Goal: Task Accomplishment & Management: Complete application form

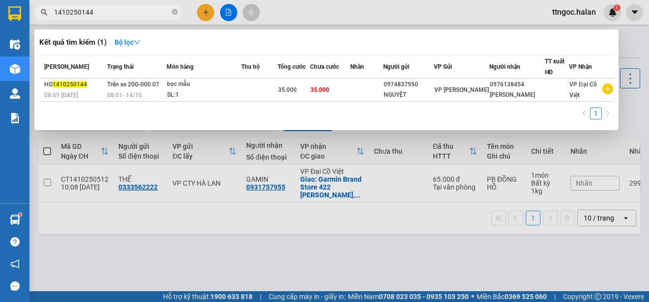
drag, startPoint x: 97, startPoint y: 15, endPoint x: 81, endPoint y: 12, distance: 16.0
click at [81, 12] on input "1410250144" at bounding box center [112, 12] width 116 height 11
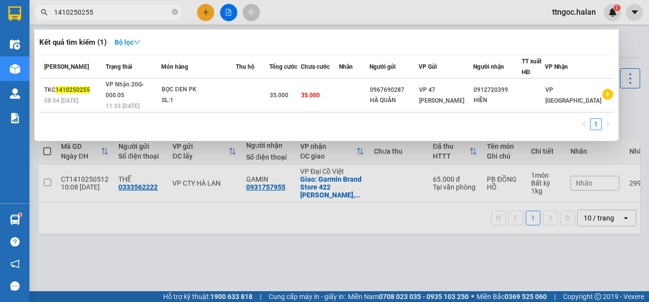
type input "1410250255"
click at [78, 89] on div "TKC 1410250255" at bounding box center [73, 90] width 58 height 10
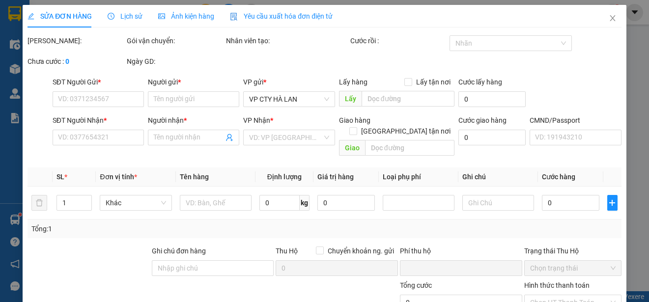
click at [274, 7] on div "Yêu cầu xuất hóa đơn điện tử" at bounding box center [281, 16] width 103 height 23
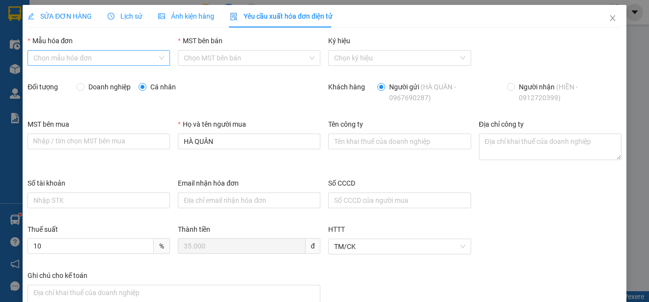
click at [99, 50] on div "Chọn mẫu hóa đơn" at bounding box center [99, 58] width 143 height 16
click at [58, 82] on div "1C25MPN" at bounding box center [97, 77] width 129 height 11
type input "8"
click at [117, 88] on span "Doanh nghiệp" at bounding box center [110, 87] width 50 height 11
click at [84, 88] on input "Doanh nghiệp" at bounding box center [80, 86] width 7 height 7
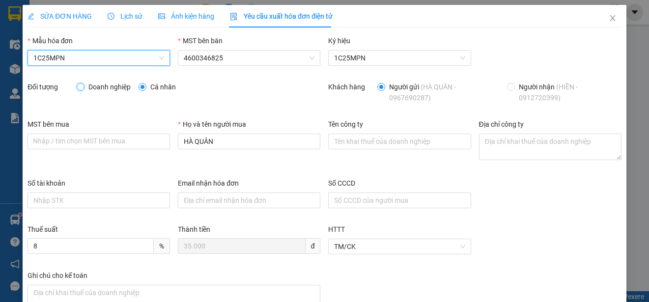
radio input "true"
radio input "false"
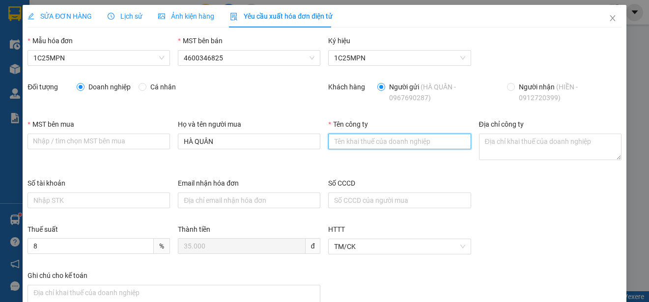
click at [357, 143] on input "Tên công ty" at bounding box center [399, 142] width 143 height 16
paste input "CÔNG TY CỔ PHẦN HOÀNG THÁI"
type input "CÔNG TY CỔ PHẦN HOÀNG THÁI"
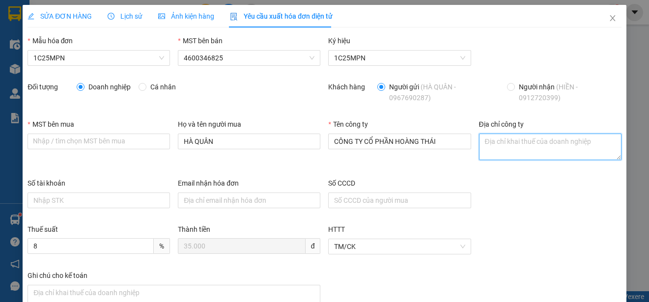
click at [500, 138] on textarea "Địa chỉ công ty" at bounding box center [550, 147] width 143 height 27
paste textarea "Cụm công nghiệp số 2, [GEOGRAPHIC_DATA], [GEOGRAPHIC_DATA], [GEOGRAPHIC_DATA]"
type textarea "Cụm công nghiệp số 2, [GEOGRAPHIC_DATA], [GEOGRAPHIC_DATA], [GEOGRAPHIC_DATA]"
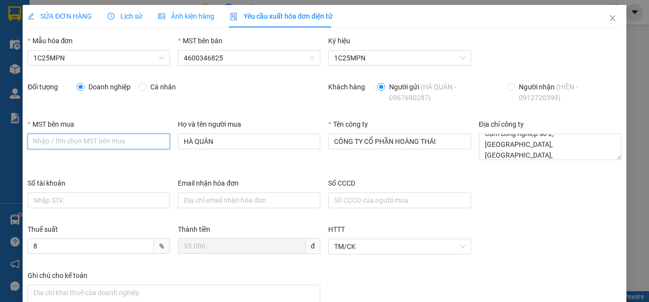
paste input "4600412757"
type input "4600412757"
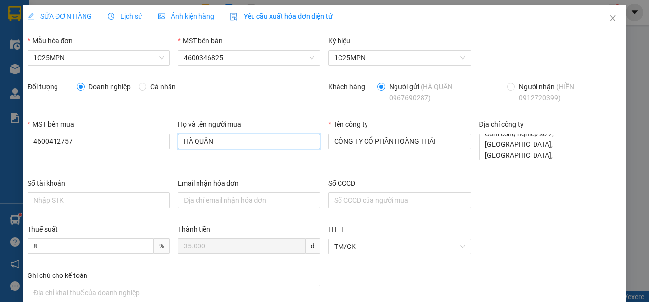
click at [238, 138] on input "HÀ QUÂN" at bounding box center [249, 142] width 143 height 16
type input "[PERSON_NAME]"
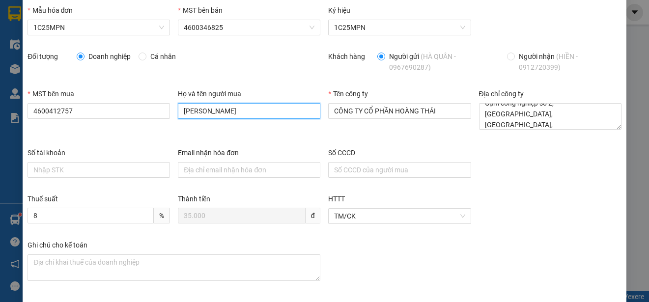
scroll to position [70, 0]
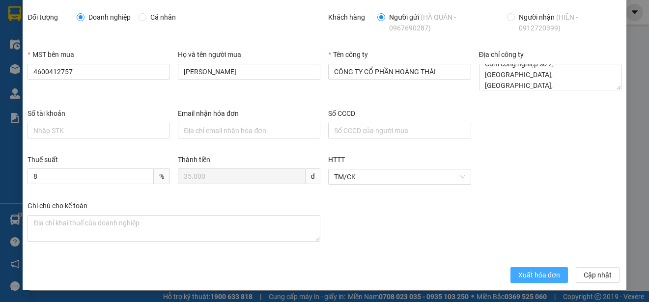
click at [523, 273] on span "Xuất hóa đơn" at bounding box center [540, 275] width 42 height 11
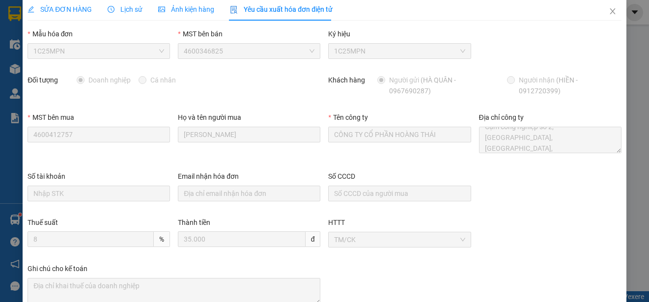
scroll to position [0, 0]
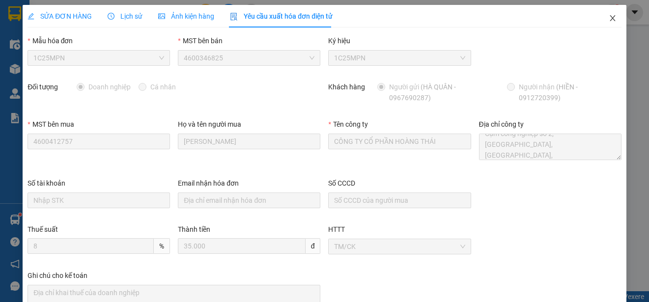
click at [609, 18] on icon "close" at bounding box center [613, 18] width 8 height 8
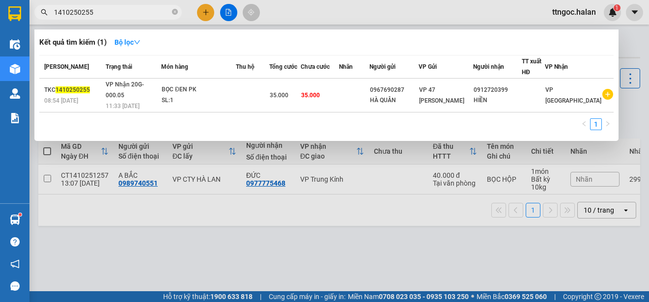
drag, startPoint x: 110, startPoint y: 16, endPoint x: 81, endPoint y: 16, distance: 29.5
click at [81, 16] on input "1410250255" at bounding box center [112, 12] width 116 height 11
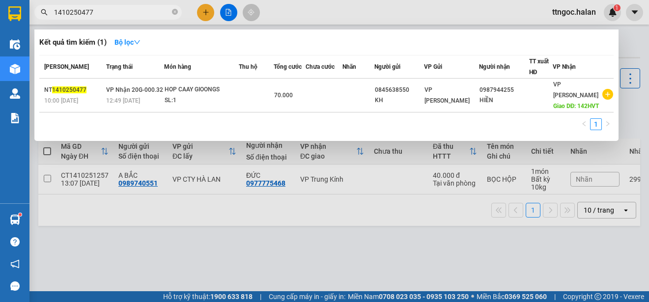
click at [60, 11] on input "1410250477" at bounding box center [112, 12] width 116 height 11
type input "1310250477"
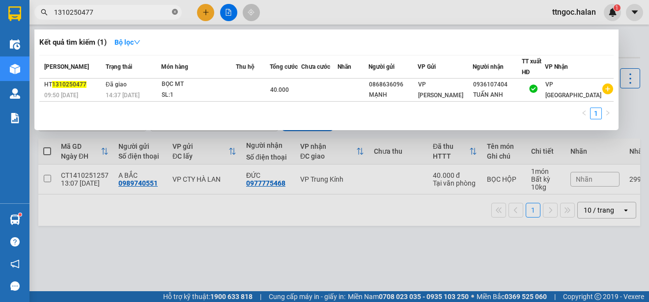
click at [174, 12] on icon "close-circle" at bounding box center [175, 12] width 6 height 6
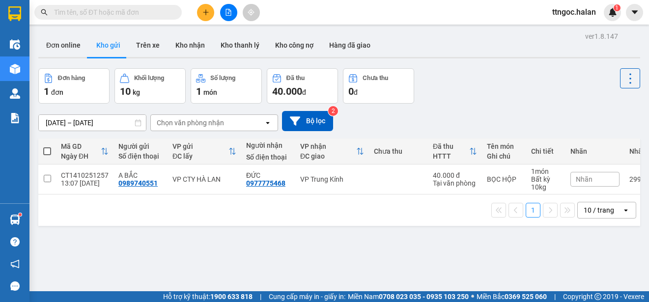
click at [120, 8] on input "text" at bounding box center [112, 12] width 116 height 11
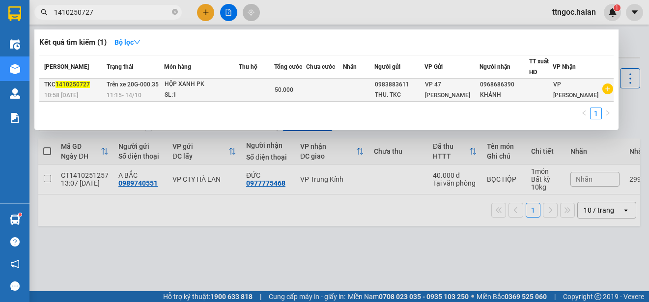
type input "1410250727"
click at [70, 91] on span "10:58 [DATE]" at bounding box center [61, 95] width 34 height 8
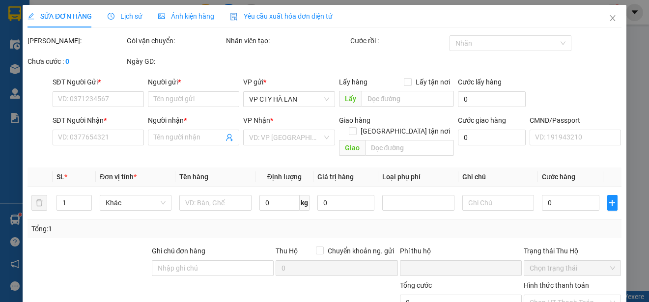
type input "0983883611"
type input "THU. TKC"
type input "0968686390"
type input "KHÁNH"
type input "0"
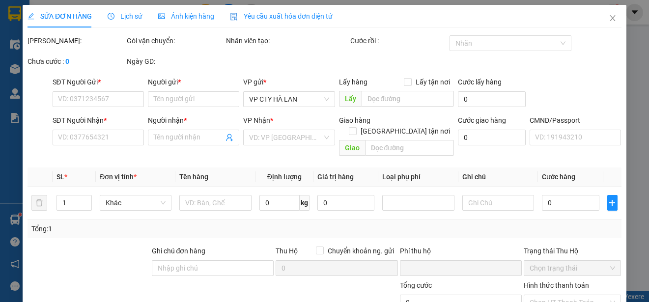
type input "50.000"
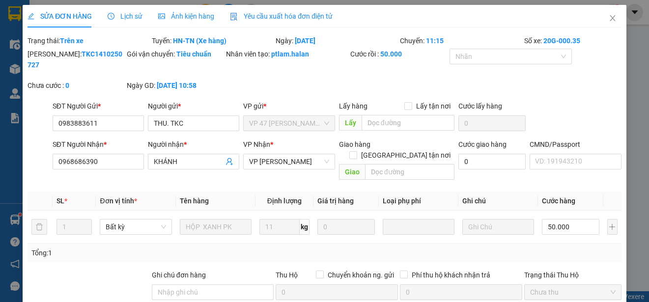
click at [289, 19] on span "Yêu cầu xuất hóa đơn điện tử" at bounding box center [281, 16] width 103 height 8
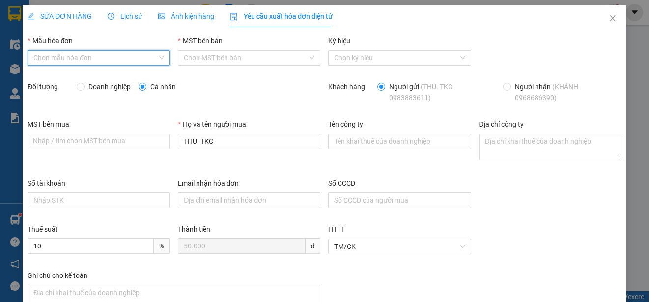
click at [114, 56] on input "Mẫu hóa đơn" at bounding box center [95, 58] width 124 height 15
click at [42, 75] on div "1C25MPN" at bounding box center [97, 77] width 129 height 11
type input "8"
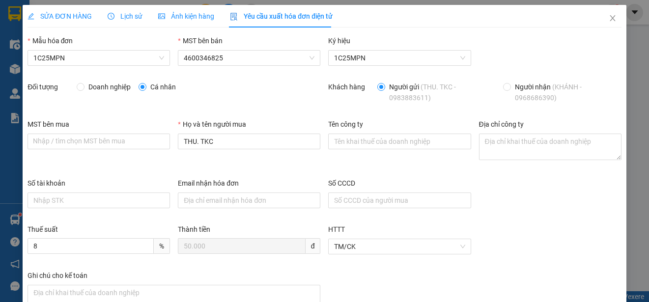
click at [94, 88] on span "Doanh nghiệp" at bounding box center [110, 87] width 50 height 11
click at [84, 88] on input "Doanh nghiệp" at bounding box center [80, 86] width 7 height 7
radio input "true"
radio input "false"
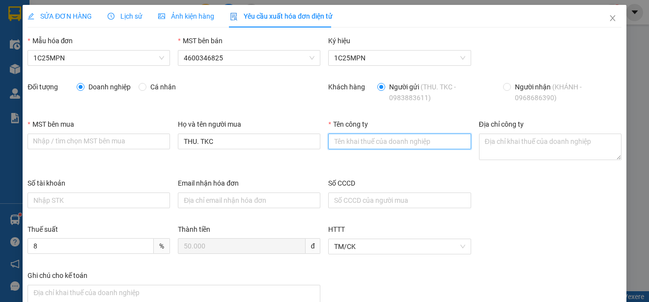
click at [329, 139] on input "Tên công ty" at bounding box center [399, 142] width 143 height 16
paste input "CÔNG TY TNHH MICROTEC [GEOGRAPHIC_DATA]"
type input "CÔNG TY TNHH MICROTEC [GEOGRAPHIC_DATA]"
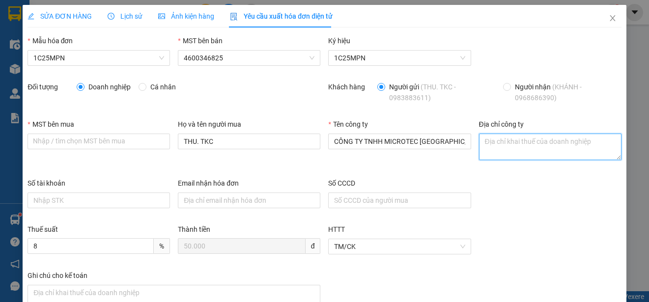
click at [487, 150] on textarea "Địa chỉ công ty" at bounding box center [550, 147] width 143 height 27
paste textarea "Tầng 5A, 5, 9, 12 số 194 phố [PERSON_NAME][GEOGRAPHIC_DATA], [GEOGRAPHIC_DATA],…"
type textarea "Tầng 5A, 5, 9, 12 số 194 phố [PERSON_NAME][GEOGRAPHIC_DATA], [GEOGRAPHIC_DATA],…"
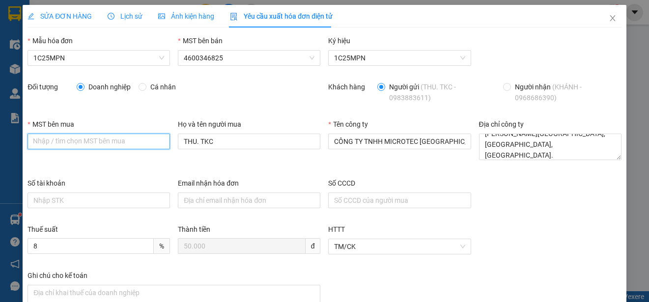
click at [41, 139] on input "MST bên mua" at bounding box center [99, 142] width 143 height 16
paste input "0101198807"
type input "0101198807"
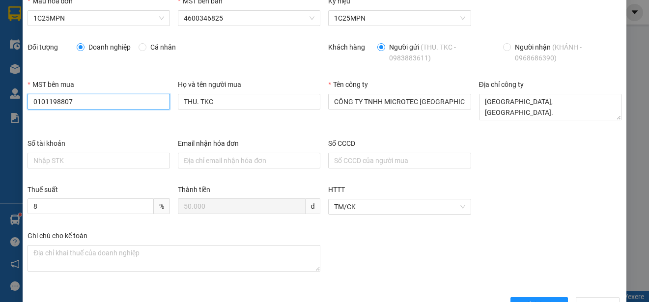
scroll to position [70, 0]
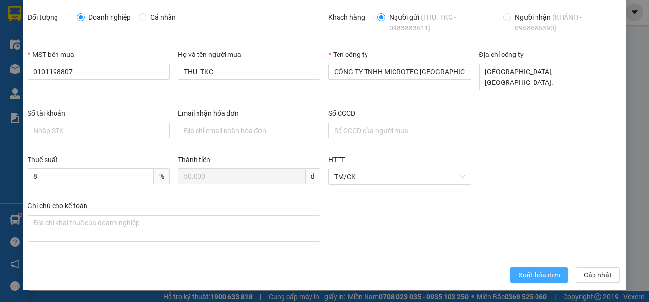
click at [522, 276] on span "Xuất hóa đơn" at bounding box center [540, 275] width 42 height 11
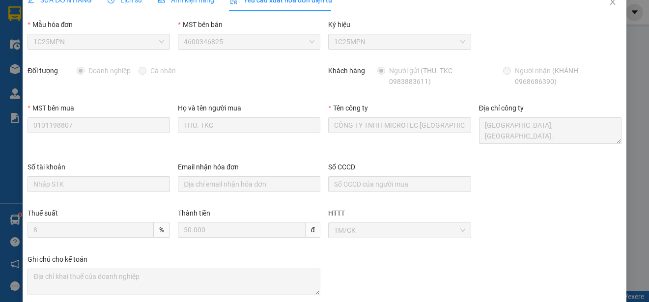
scroll to position [0, 0]
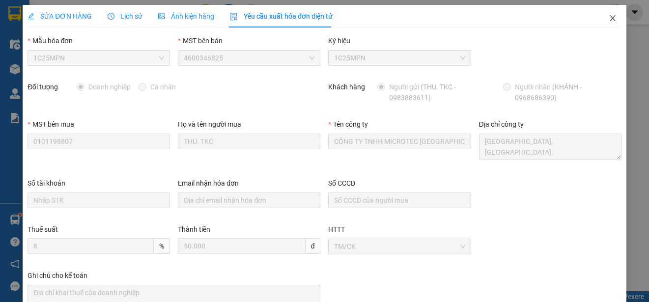
click at [610, 17] on icon "close" at bounding box center [612, 18] width 5 height 6
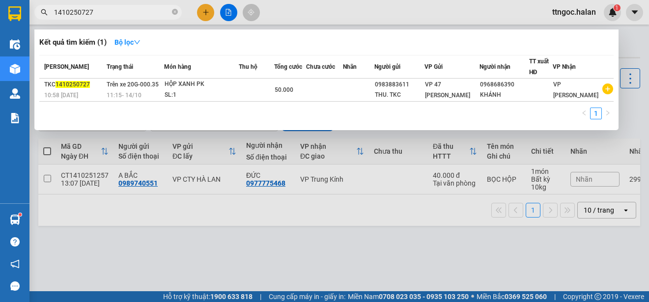
drag, startPoint x: 98, startPoint y: 12, endPoint x: 84, endPoint y: 10, distance: 14.4
click at [84, 10] on input "1410250727" at bounding box center [112, 12] width 116 height 11
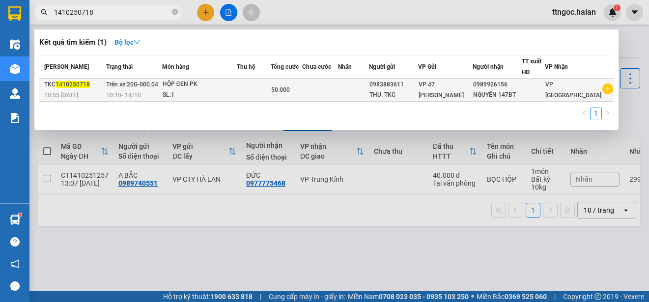
type input "1410250718"
click at [58, 100] on div "10:55 [DATE]" at bounding box center [73, 95] width 59 height 11
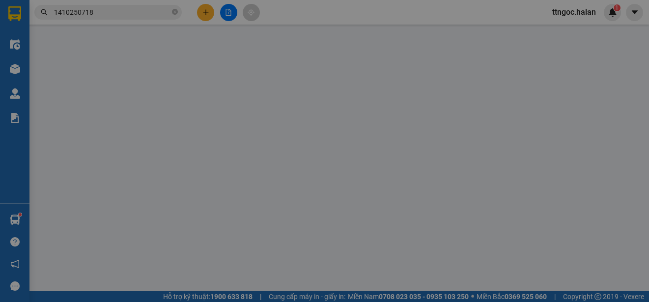
type input "0983883611"
type input "THU. TKC"
type input "0989926156"
type input "NGUYÊN 147BT"
type input "0"
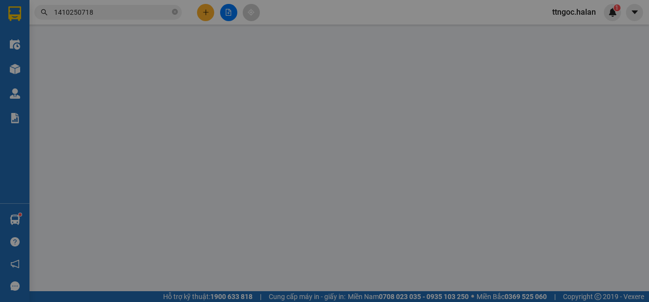
type input "50.000"
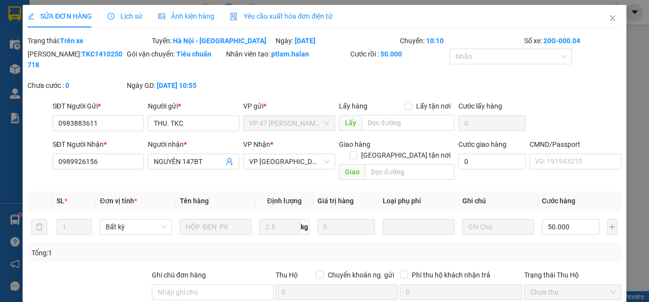
click at [299, 15] on span "Yêu cầu xuất hóa đơn điện tử" at bounding box center [281, 16] width 103 height 8
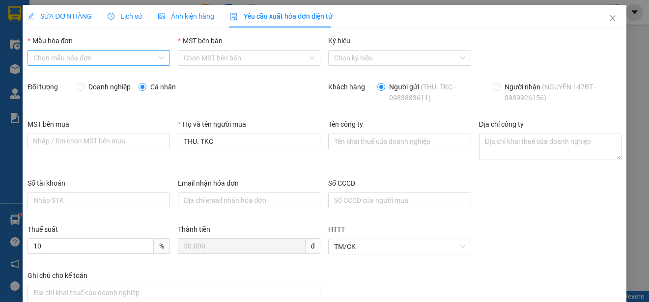
click at [151, 59] on input "Mẫu hóa đơn" at bounding box center [95, 58] width 124 height 15
click at [74, 75] on div "1C25MPN" at bounding box center [97, 77] width 129 height 11
type input "8"
click at [79, 89] on input "Doanh nghiệp" at bounding box center [80, 86] width 7 height 7
radio input "true"
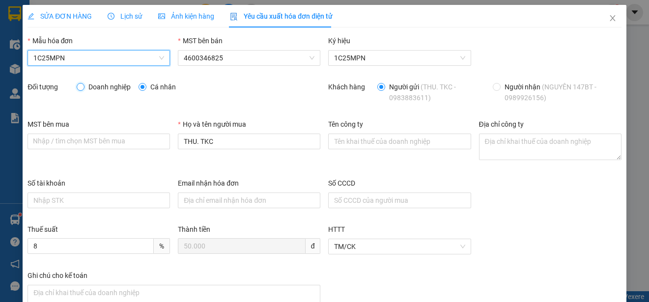
radio input "false"
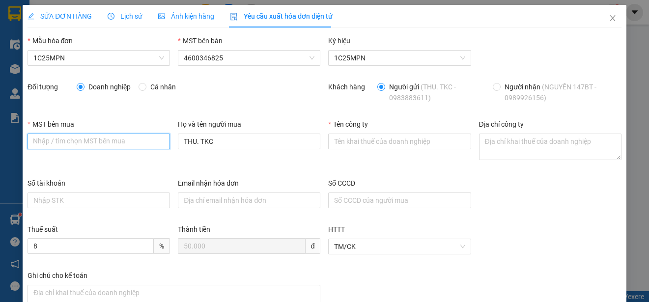
click at [74, 147] on input "MST bên mua" at bounding box center [99, 142] width 143 height 16
paste input "0101198807"
type input "0101198807"
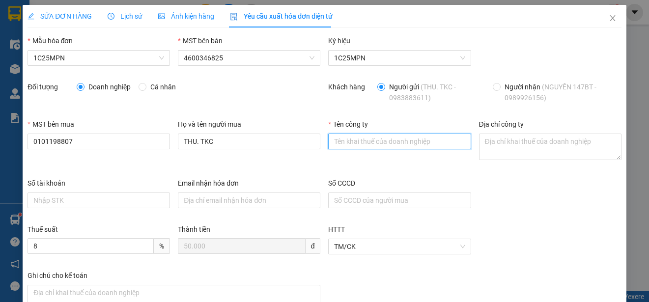
click at [368, 138] on input "Tên công ty" at bounding box center [399, 142] width 143 height 16
paste input "CÔNG TY TNHH MICROTEC [GEOGRAPHIC_DATA]"
type input "CÔNG TY TNHH MICROTEC [GEOGRAPHIC_DATA]"
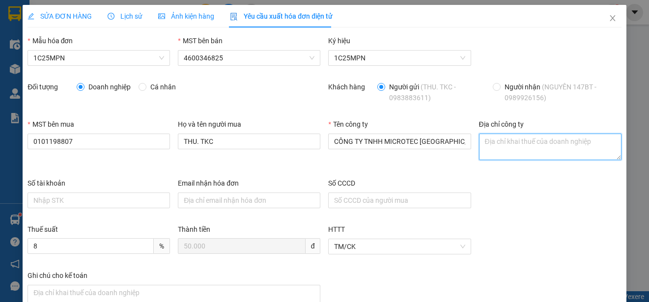
click at [489, 148] on textarea "Địa chỉ công ty" at bounding box center [550, 147] width 143 height 27
paste textarea "Tầng 5A, 5, 9, 12 số 194 phố [PERSON_NAME][GEOGRAPHIC_DATA], [GEOGRAPHIC_DATA],…"
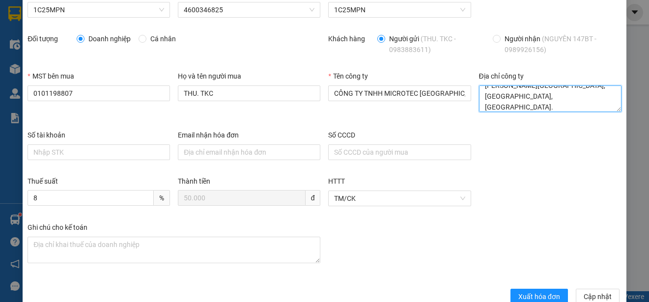
scroll to position [70, 0]
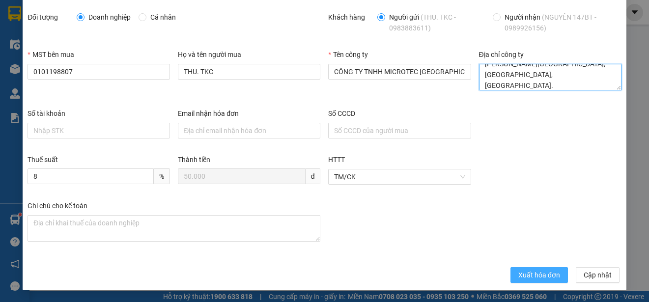
type textarea "Tầng 5A, 5, 9, 12 số 194 phố [PERSON_NAME][GEOGRAPHIC_DATA], [GEOGRAPHIC_DATA],…"
click at [519, 271] on span "Xuất hóa đơn" at bounding box center [540, 275] width 42 height 11
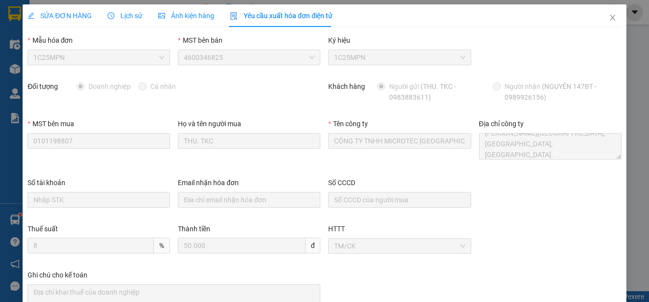
scroll to position [0, 0]
click at [610, 20] on icon "close" at bounding box center [612, 18] width 5 height 6
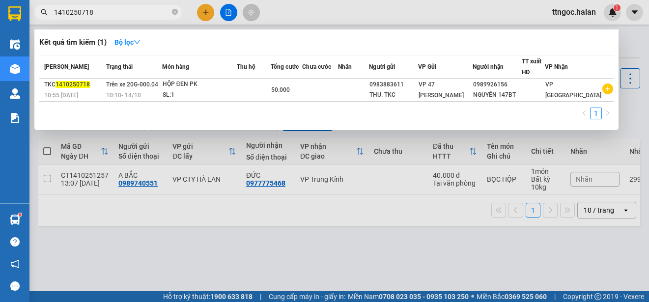
drag, startPoint x: 109, startPoint y: 16, endPoint x: 80, endPoint y: 14, distance: 28.6
click at [80, 14] on input "1410250718" at bounding box center [112, 12] width 116 height 11
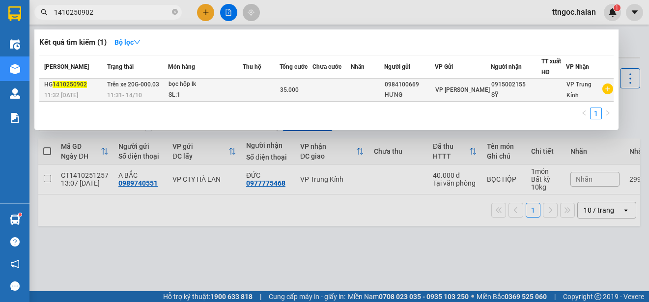
type input "1410250902"
click at [61, 93] on span "11:32 [DATE]" at bounding box center [61, 95] width 34 height 7
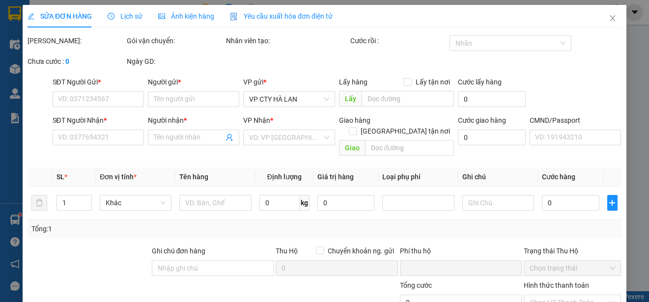
type input "0984100669"
type input "HƯNG"
type input "0915002155"
type input "SỸ"
type input "0"
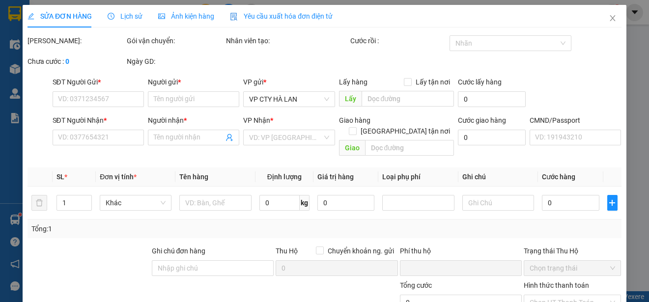
type input "35.000"
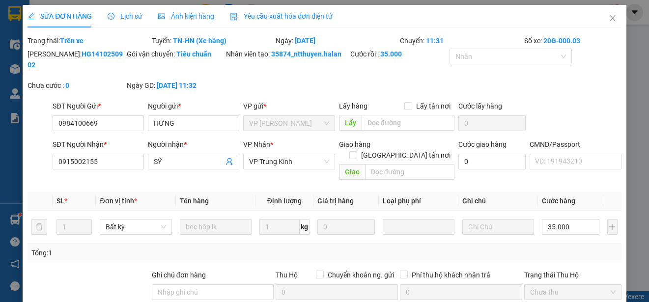
click at [307, 19] on span "Yêu cầu xuất hóa đơn điện tử" at bounding box center [281, 16] width 103 height 8
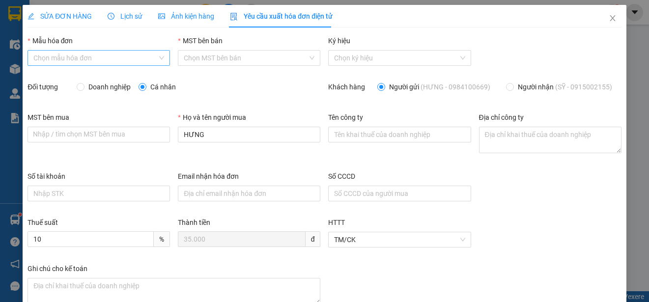
click at [107, 55] on input "Mẫu hóa đơn" at bounding box center [95, 58] width 124 height 15
click at [58, 80] on div "1C25MPN" at bounding box center [97, 77] width 129 height 11
type input "8"
click at [97, 87] on span "Doanh nghiệp" at bounding box center [110, 87] width 50 height 11
click at [84, 87] on input "Doanh nghiệp" at bounding box center [80, 86] width 7 height 7
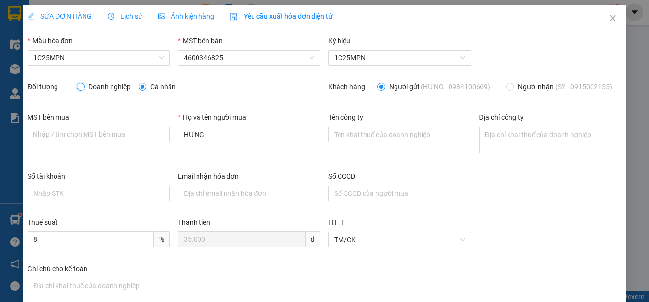
radio input "true"
radio input "false"
click at [350, 141] on input "Tên công ty" at bounding box center [399, 135] width 143 height 16
paste input "Tầng 5A, 5, 9, 12 số 194 phố [PERSON_NAME][GEOGRAPHIC_DATA], [GEOGRAPHIC_DATA],…"
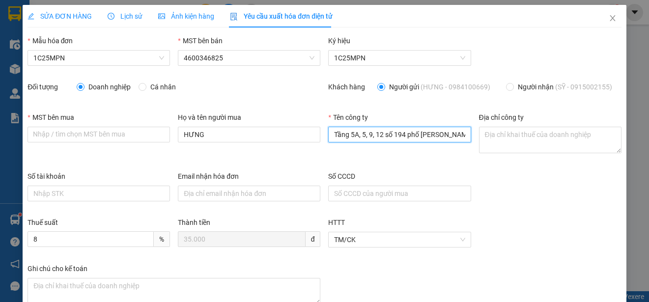
scroll to position [0, 138]
type input "Tầng 5A, 5, 9, 12 số 194 phố [PERSON_NAME][GEOGRAPHIC_DATA], [GEOGRAPHIC_DATA],…"
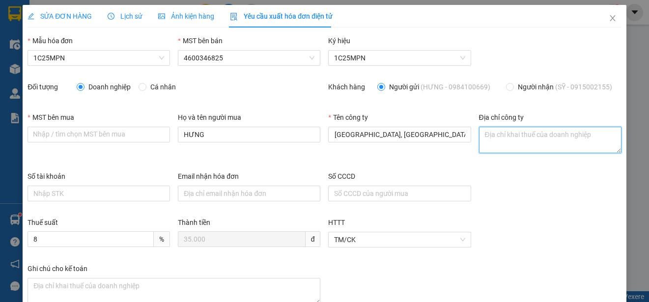
click at [483, 136] on textarea "Địa chỉ công ty" at bounding box center [550, 140] width 143 height 27
paste textarea "4601283575"
type textarea "4601283575"
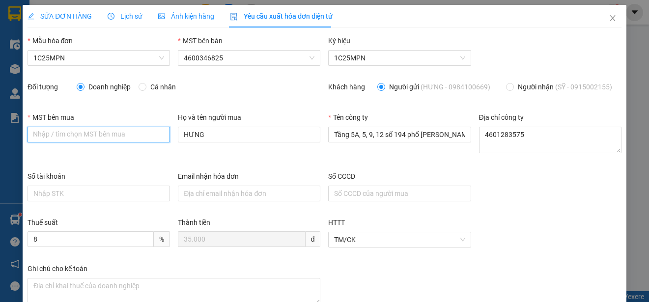
click at [47, 128] on input "MST bên mua" at bounding box center [99, 135] width 143 height 16
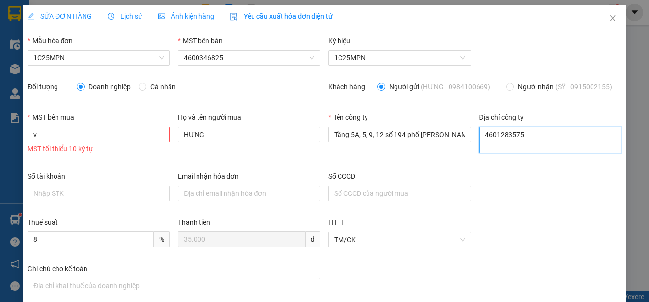
click at [496, 139] on textarea "4601283575" at bounding box center [550, 140] width 143 height 27
click at [55, 134] on input "v" at bounding box center [99, 135] width 143 height 16
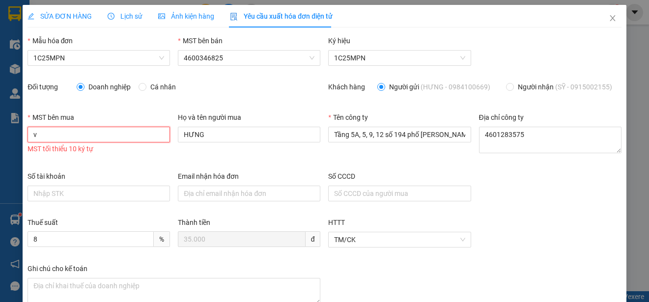
paste input "4601283575"
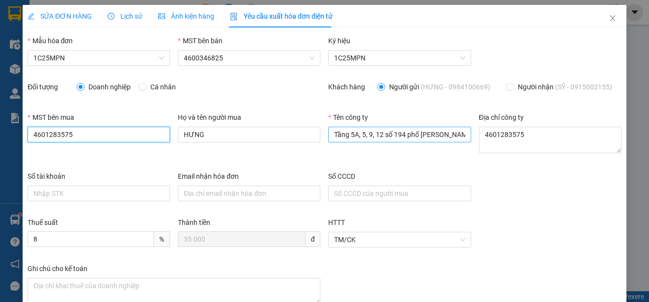
type input "4601283575"
click at [409, 139] on input "Tầng 5A, 5, 9, 12 số 194 phố [PERSON_NAME][GEOGRAPHIC_DATA], [GEOGRAPHIC_DATA],…" at bounding box center [399, 135] width 143 height 16
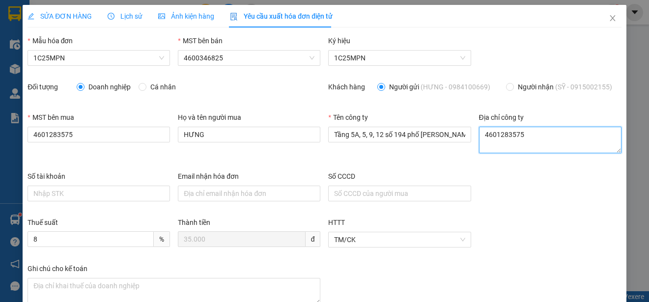
click at [527, 137] on textarea "4601283575" at bounding box center [550, 140] width 143 height 27
paste textarea "Tầng 5A, 5, 9, 12 số 194 phố [PERSON_NAME][GEOGRAPHIC_DATA], [GEOGRAPHIC_DATA],…"
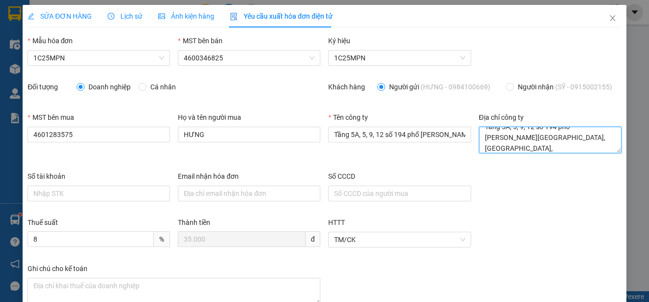
click at [493, 145] on textarea "Tầng 5A, 5, 9, 12 số 194 phố [PERSON_NAME][GEOGRAPHIC_DATA], [GEOGRAPHIC_DATA],…" at bounding box center [550, 140] width 143 height 27
paste textarea "[STREET_ADDRESS]"
type textarea "[STREET_ADDRESS]"
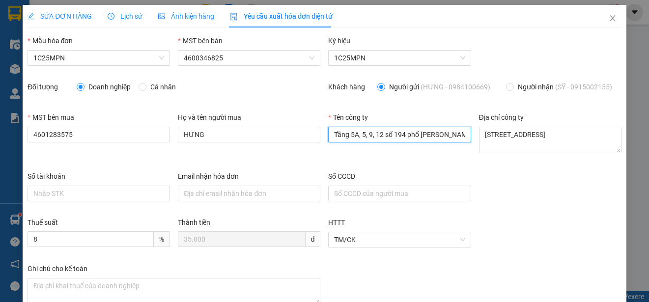
click at [362, 138] on input "Tầng 5A, 5, 9, 12 số 194 phố [PERSON_NAME][GEOGRAPHIC_DATA], [GEOGRAPHIC_DATA],…" at bounding box center [399, 135] width 143 height 16
paste input "CÔNG TY TNHH CHUYỂN PHÁT NEWPOST [GEOGRAPHIC_DATA]"
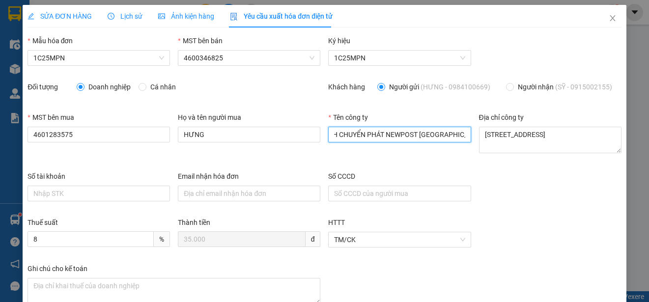
type input "CÔNG TY TNHH CHUYỂN PHÁT NEWPOST [GEOGRAPHIC_DATA]"
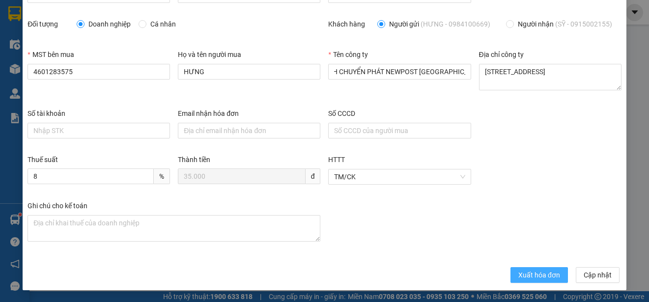
scroll to position [0, 0]
click at [523, 279] on span "Xuất hóa đơn" at bounding box center [540, 275] width 42 height 11
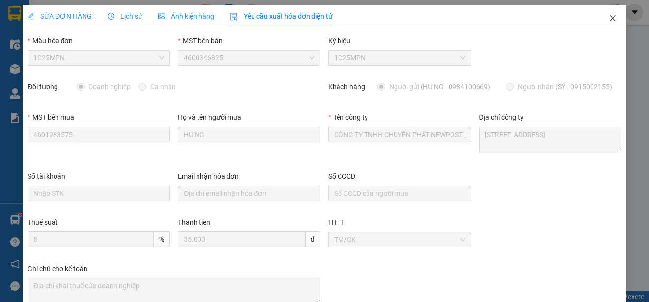
click at [609, 17] on icon "close" at bounding box center [613, 18] width 8 height 8
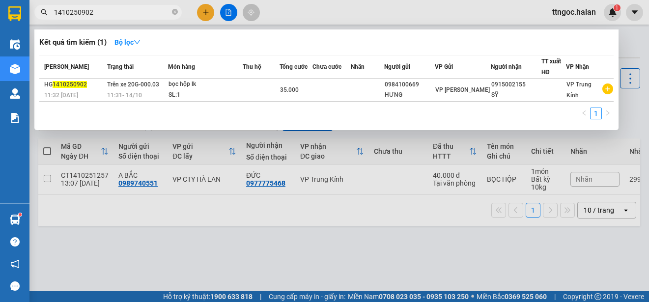
drag, startPoint x: 93, startPoint y: 13, endPoint x: 83, endPoint y: 10, distance: 11.1
click at [83, 10] on input "1410250902" at bounding box center [112, 12] width 116 height 11
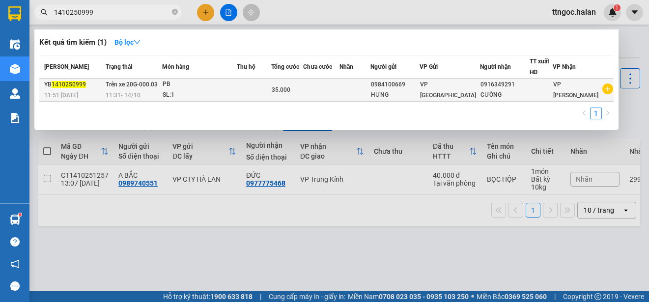
type input "1410250999"
click at [80, 89] on div "YB 1410250999" at bounding box center [73, 85] width 58 height 10
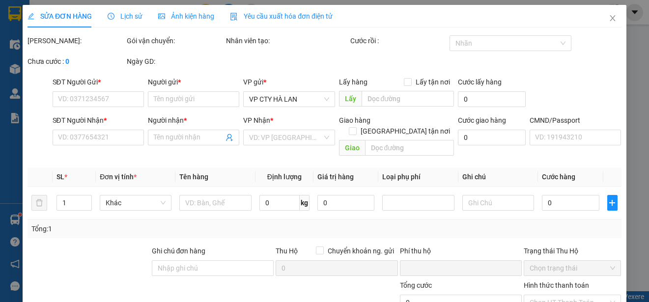
type input "0984100669"
type input "HƯNG"
type input "0916349291"
type input "CƯỜNG"
type input "0"
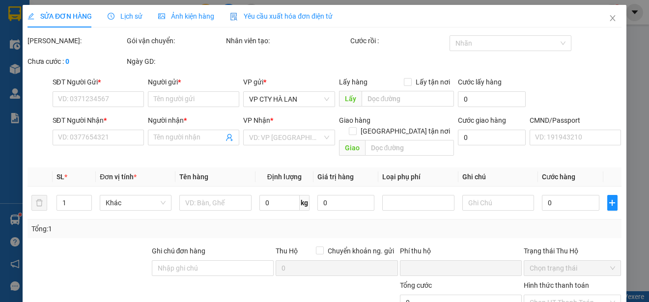
type input "35.000"
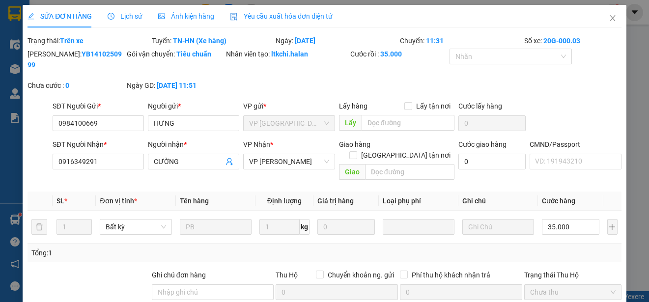
click at [290, 18] on span "Yêu cầu xuất hóa đơn điện tử" at bounding box center [281, 16] width 103 height 8
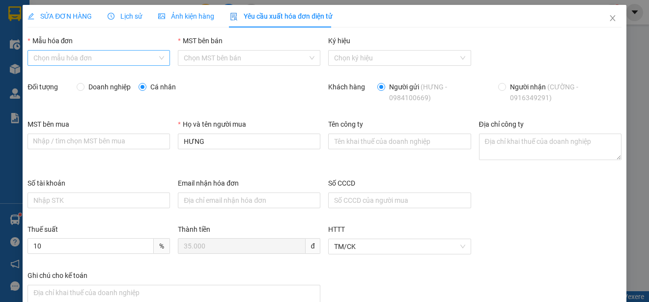
click at [115, 53] on input "Mẫu hóa đơn" at bounding box center [95, 58] width 124 height 15
click at [75, 78] on div "1C25MPN" at bounding box center [97, 77] width 129 height 11
type input "8"
click at [86, 88] on span "Doanh nghiệp" at bounding box center [110, 87] width 50 height 11
click at [84, 88] on input "Doanh nghiệp" at bounding box center [80, 86] width 7 height 7
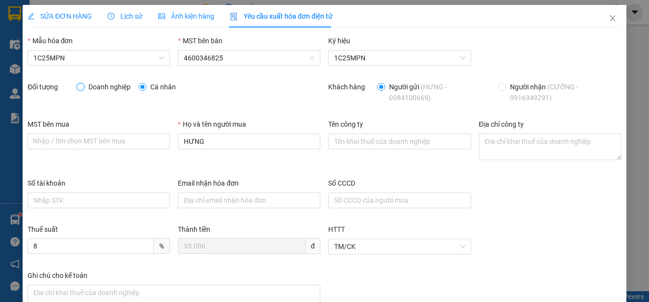
radio input "true"
radio input "false"
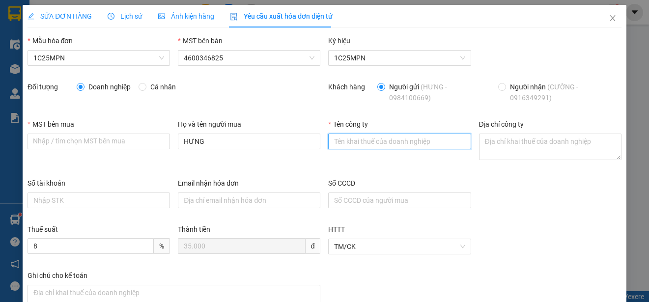
click at [358, 145] on input "Tên công ty" at bounding box center [399, 142] width 143 height 16
paste input "CÔNG TY TNHH CHUYỂN PHÁT NEWPOST [GEOGRAPHIC_DATA]"
type input "CÔNG TY TNHH CHUYỂN PHÁT NEWPOST [GEOGRAPHIC_DATA]"
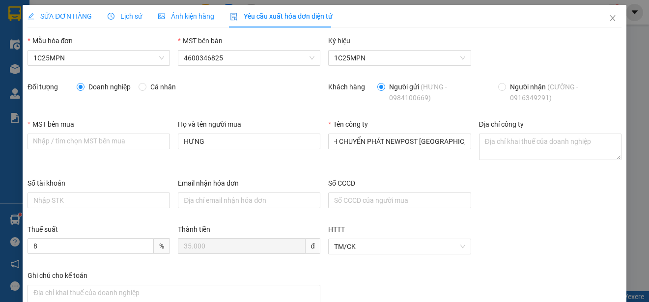
click at [501, 129] on div "Địa chỉ công ty" at bounding box center [550, 126] width 143 height 15
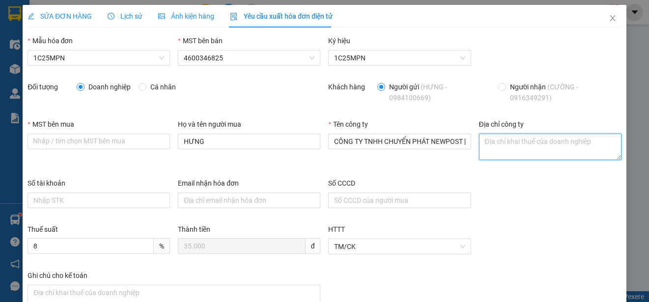
click at [486, 149] on textarea "Địa chỉ công ty" at bounding box center [550, 147] width 143 height 27
paste textarea "[STREET_ADDRESS]"
type textarea "[STREET_ADDRESS]"
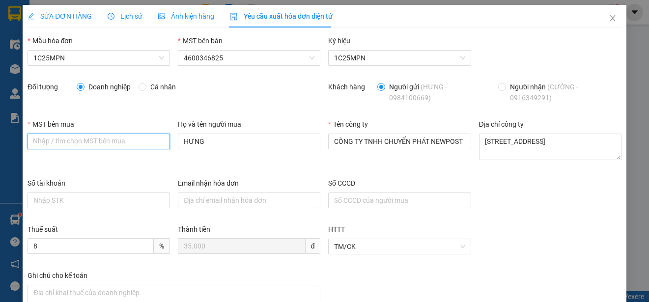
click at [86, 145] on input "MST bên mua" at bounding box center [99, 142] width 143 height 16
paste input "4601283575"
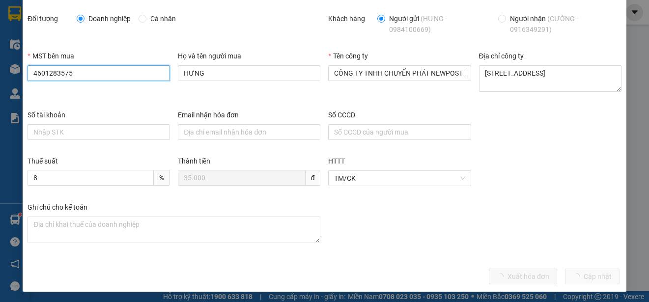
scroll to position [70, 0]
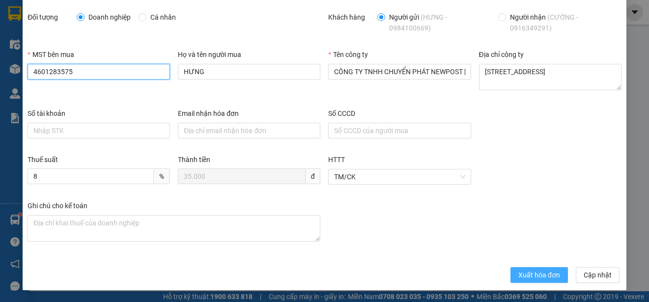
type input "4601283575"
click at [519, 270] on span "Xuất hóa đơn" at bounding box center [540, 275] width 42 height 11
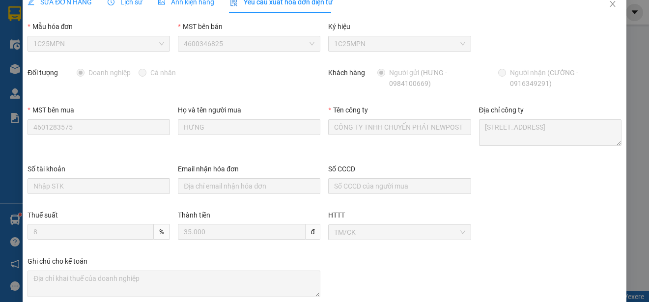
scroll to position [0, 0]
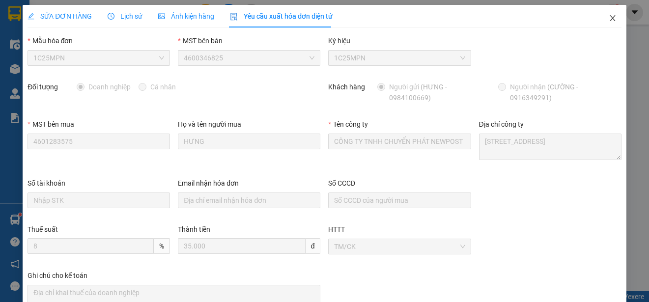
click at [609, 16] on icon "close" at bounding box center [613, 18] width 8 height 8
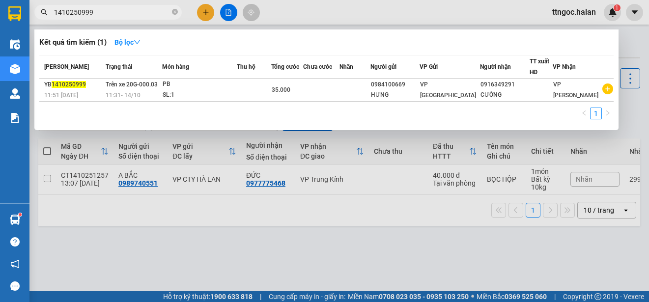
drag, startPoint x: 87, startPoint y: 15, endPoint x: 80, endPoint y: 14, distance: 7.9
click at [80, 14] on input "1410250999" at bounding box center [112, 12] width 116 height 11
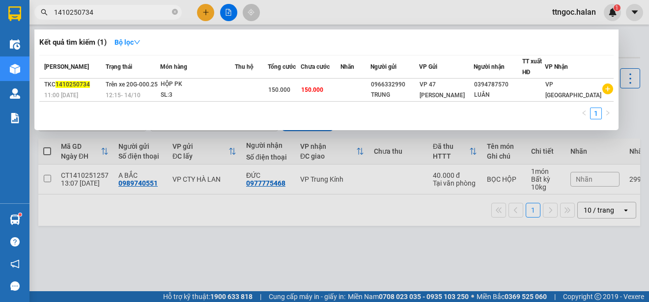
type input "1410250734"
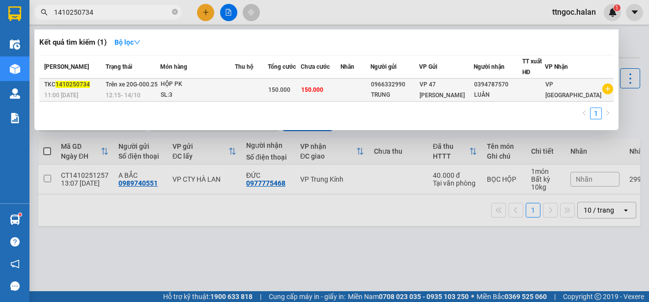
click at [69, 88] on span "1410250734" at bounding box center [73, 84] width 34 height 7
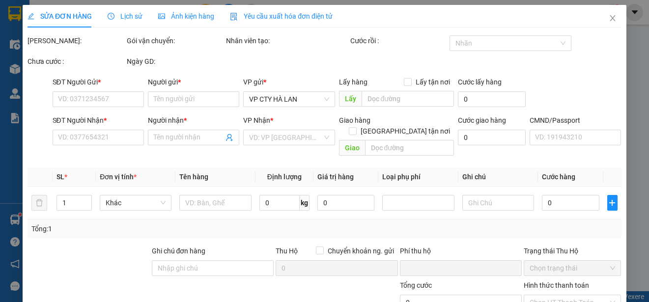
type input "0966332990"
type input "TRUNG"
type input "0394787570"
type input "LUÂN"
type input "0"
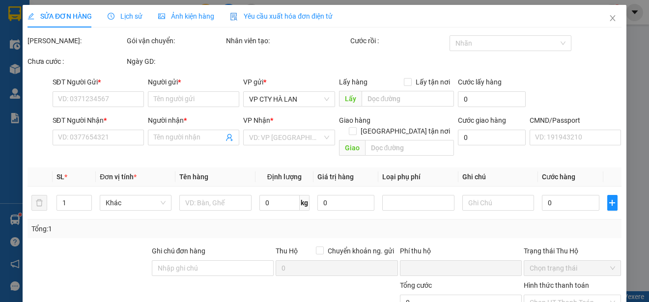
type input "150.000"
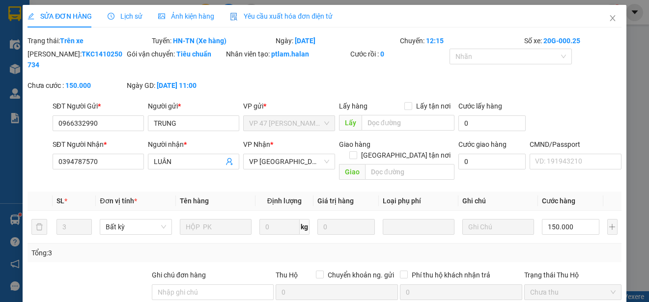
click at [307, 14] on span "Yêu cầu xuất hóa đơn điện tử" at bounding box center [281, 16] width 103 height 8
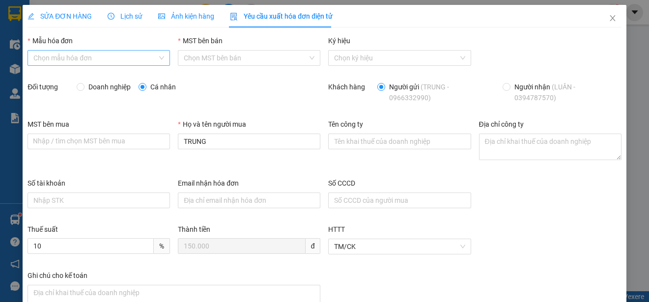
click at [146, 64] on input "Mẫu hóa đơn" at bounding box center [95, 58] width 124 height 15
click at [58, 79] on div "1C25MPN" at bounding box center [97, 77] width 129 height 11
type input "8"
click at [80, 89] on input "Doanh nghiệp" at bounding box center [80, 86] width 7 height 7
radio input "true"
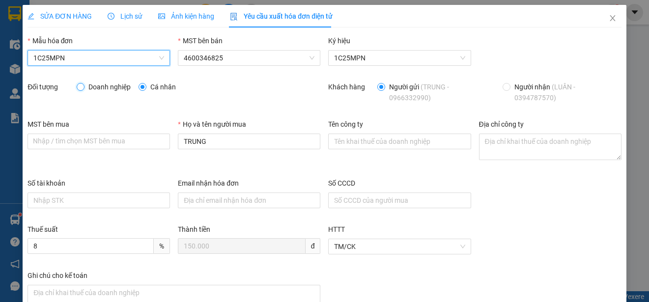
radio input "false"
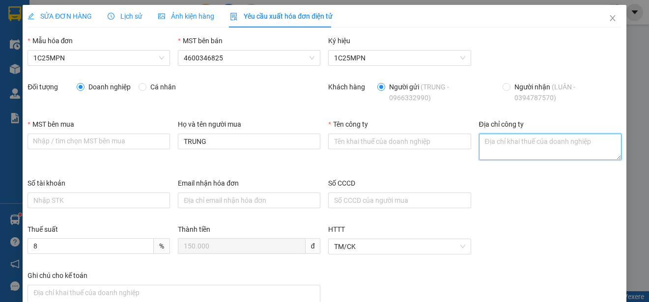
click at [501, 147] on textarea "Địa chỉ công ty" at bounding box center [550, 147] width 143 height 27
paste textarea "CÔNG TY TNHH SẢN XUẤT VÀ THƯƠNG MẠI LHV [GEOGRAPHIC_DATA]"
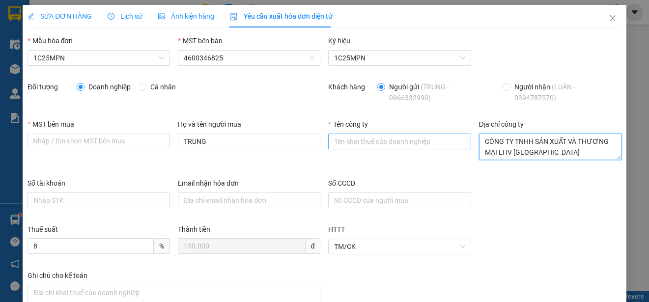
type textarea "CÔNG TY TNHH SẢN XUẤT VÀ THƯƠNG MẠI LHV [GEOGRAPHIC_DATA]"
click at [348, 149] on input "Tên công ty" at bounding box center [399, 142] width 143 height 16
paste input "CÔNG TY TNHH SẢN XUẤT VÀ THƯƠNG MẠI LHV [GEOGRAPHIC_DATA]"
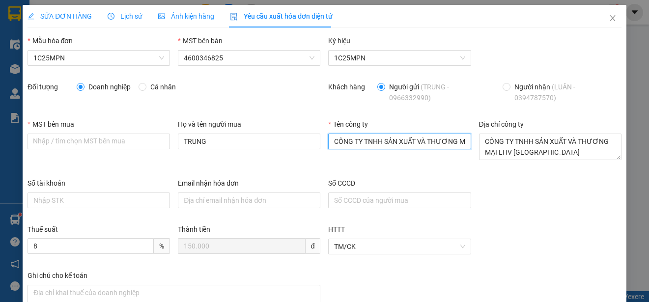
scroll to position [0, 56]
type input "CÔNG TY TNHH SẢN XUẤT VÀ THƯƠNG MẠI LHV [GEOGRAPHIC_DATA]"
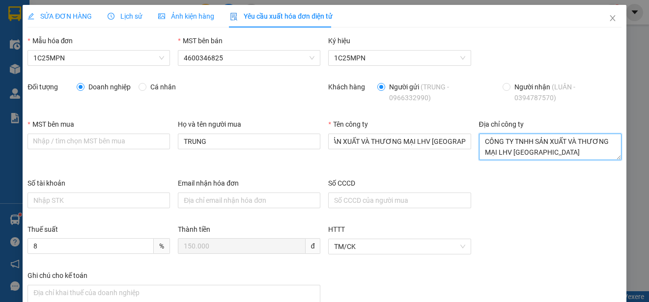
click at [496, 147] on textarea "CÔNG TY TNHH SẢN XUẤT VÀ THƯƠNG MẠI LHV [GEOGRAPHIC_DATA]" at bounding box center [550, 147] width 143 height 27
paste textarea "Thôn Ngô Xá, Xã [GEOGRAPHIC_DATA], [GEOGRAPHIC_DATA], [GEOGRAPHIC_DATA]"
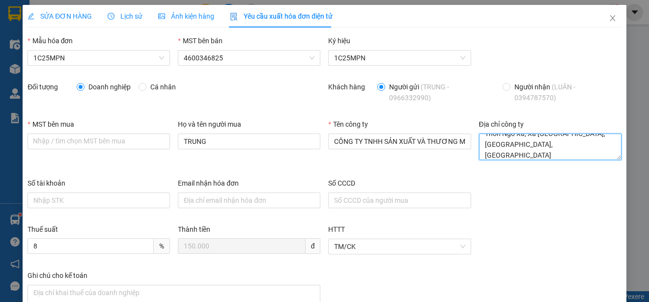
type textarea "Thôn Ngô Xá, Xã [GEOGRAPHIC_DATA], [GEOGRAPHIC_DATA], [GEOGRAPHIC_DATA]"
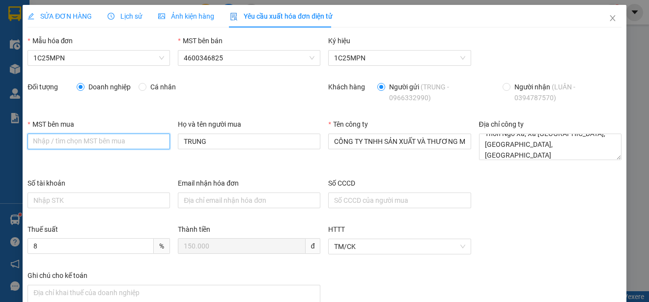
click at [52, 141] on input "MST bên mua" at bounding box center [99, 142] width 143 height 16
paste input "2301206093"
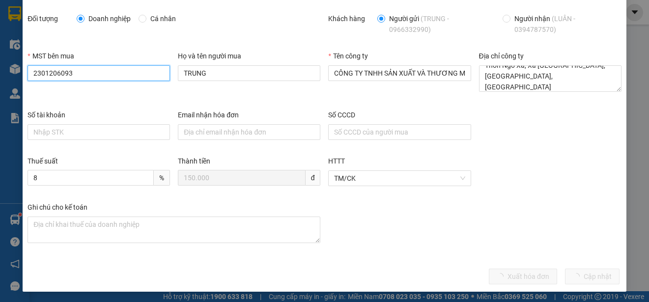
scroll to position [70, 0]
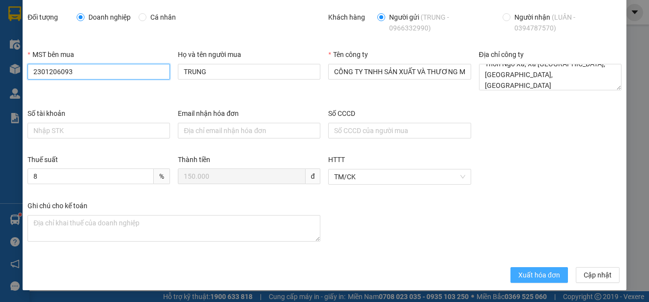
type input "2301206093"
click at [519, 270] on span "Xuất hóa đơn" at bounding box center [540, 275] width 42 height 11
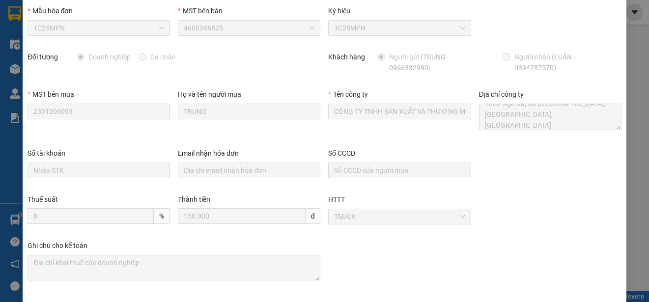
scroll to position [0, 0]
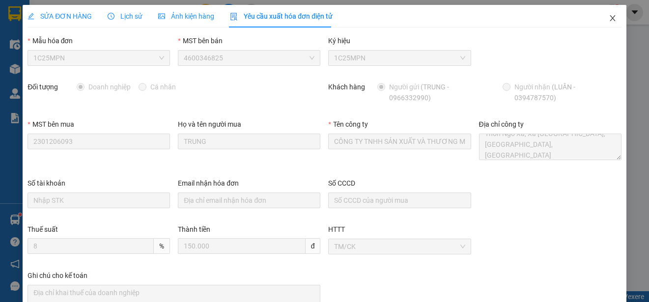
click at [609, 18] on icon "close" at bounding box center [613, 18] width 8 height 8
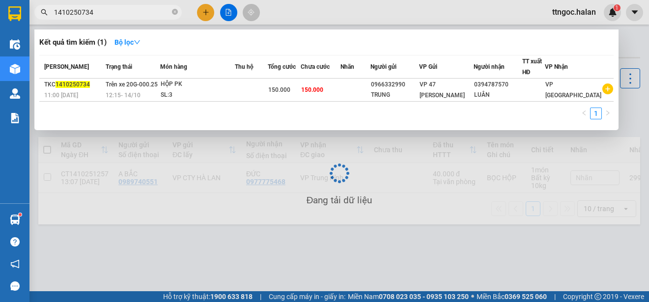
drag, startPoint x: 105, startPoint y: 12, endPoint x: 87, endPoint y: 11, distance: 18.7
click at [87, 11] on input "1410250734" at bounding box center [112, 12] width 116 height 11
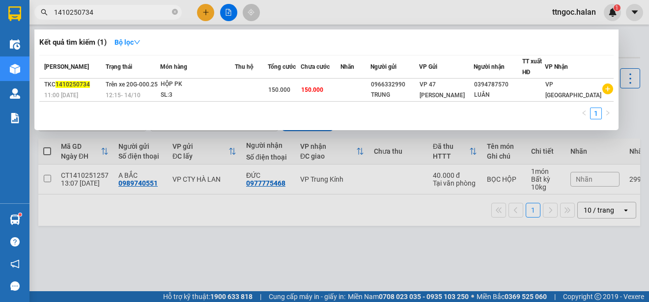
click at [81, 12] on input "1410250734" at bounding box center [112, 12] width 116 height 11
drag, startPoint x: 98, startPoint y: 17, endPoint x: 81, endPoint y: 14, distance: 16.9
click at [81, 14] on input "1410250734" at bounding box center [112, 12] width 116 height 11
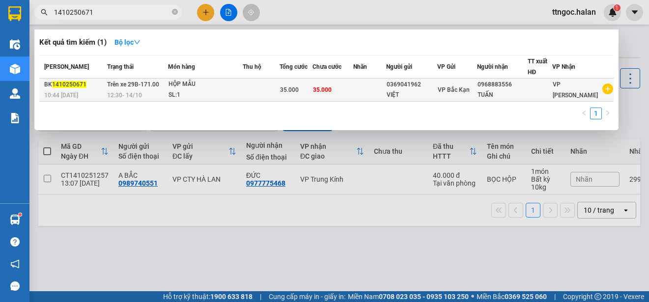
type input "1410250671"
click at [56, 88] on span "1410250671" at bounding box center [69, 84] width 34 height 7
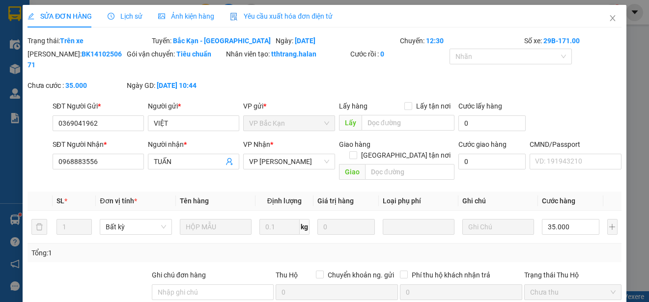
type input "0369041962"
type input "VIỆT"
type input "0968883556"
type input "TUẤN"
type input "0"
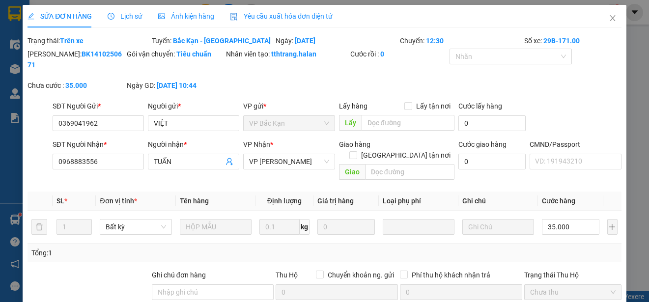
type input "35.000"
click at [277, 13] on span "Yêu cầu xuất hóa đơn điện tử" at bounding box center [281, 16] width 103 height 8
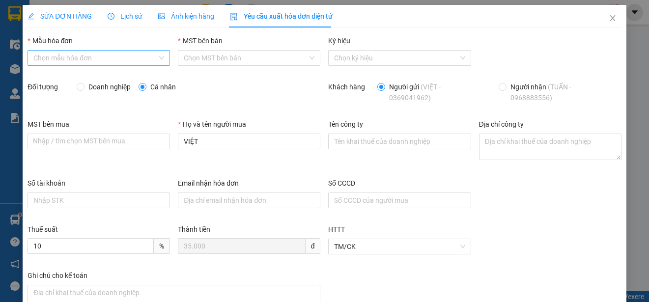
click at [130, 57] on input "Mẫu hóa đơn" at bounding box center [95, 58] width 124 height 15
click at [55, 81] on div "1C25MPN" at bounding box center [97, 77] width 129 height 11
type input "8"
click at [77, 87] on input "Doanh nghiệp" at bounding box center [80, 86] width 7 height 7
radio input "true"
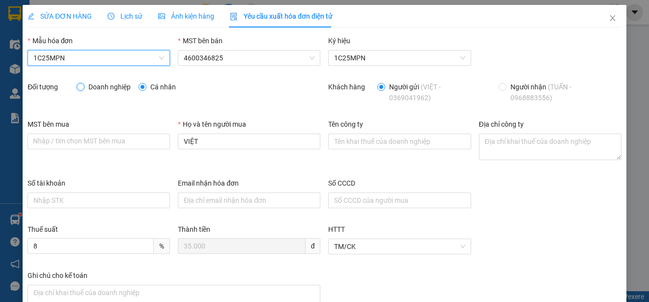
radio input "false"
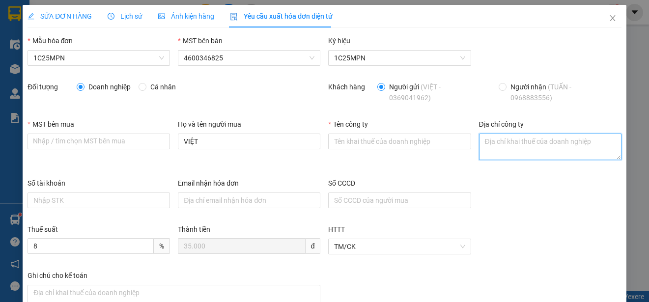
click at [487, 147] on textarea "Địa chỉ công ty" at bounding box center [550, 147] width 143 height 27
paste textarea "CÔNG TY TNHH THƯƠNG MẠI DỊCH VỤ Y TẾ BẠCH MAI"
type textarea "CÔNG TY TNHH THƯƠNG MẠI DỊCH VỤ Y TẾ BẠCH MAI"
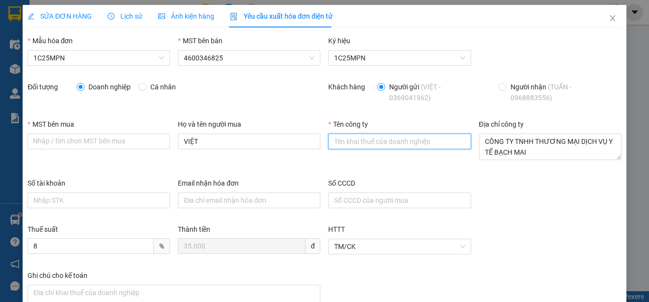
click at [348, 149] on input "Tên công ty" at bounding box center [399, 142] width 143 height 16
paste input "CÔNG TY TNHH THƯƠNG MẠI DỊCH VỤ Y TẾ BẠCH MAI"
type input "CÔNG TY TNHH THƯƠNG MẠI DỊCH VỤ Y TẾ BẠCH MAI"
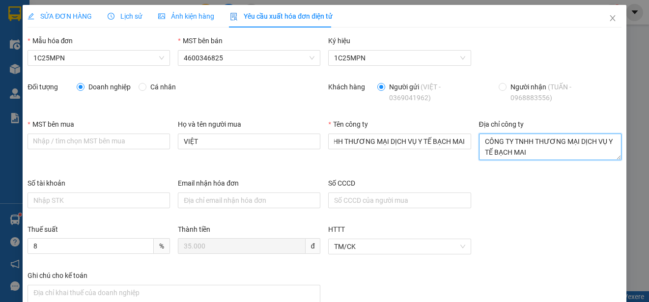
scroll to position [0, 0]
click at [518, 139] on textarea "CÔNG TY TNHH THƯƠNG MẠI DỊCH VỤ Y TẾ BẠCH MAI" at bounding box center [550, 147] width 143 height 27
paste textarea "Số nhà [STREET_ADDRESS]"
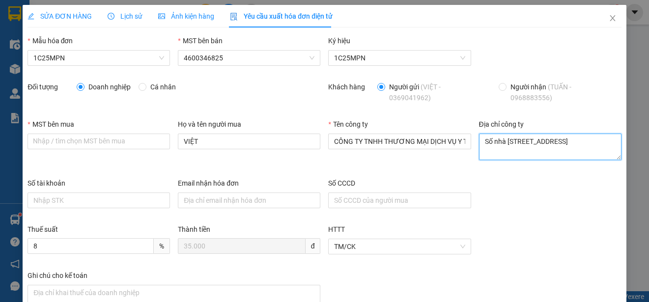
scroll to position [8, 0]
type textarea "Số nhà [STREET_ADDRESS]"
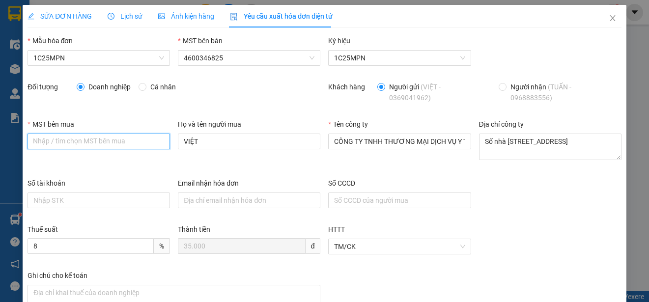
click at [62, 146] on input "MST bên mua" at bounding box center [99, 142] width 143 height 16
paste input "2300898187"
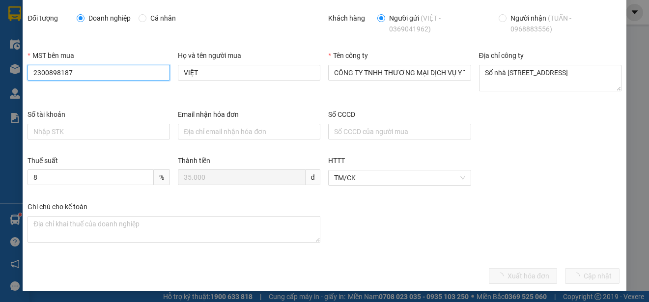
scroll to position [70, 0]
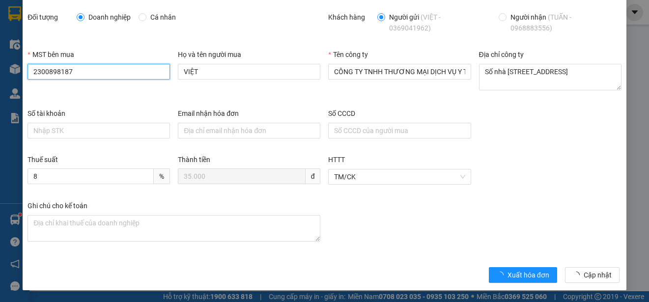
type input "2300898187"
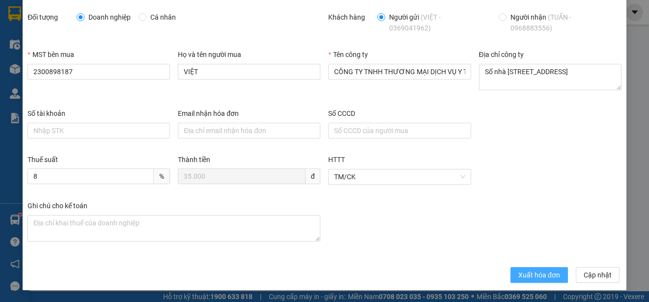
click at [541, 278] on span "Xuất hóa đơn" at bounding box center [540, 275] width 42 height 11
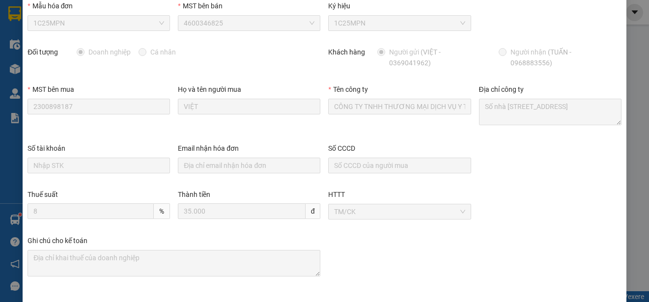
scroll to position [0, 0]
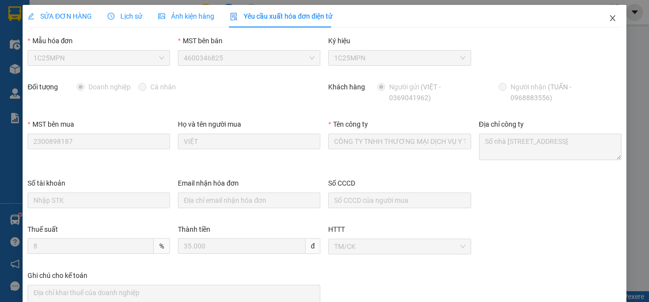
click at [610, 19] on icon "close" at bounding box center [612, 18] width 5 height 6
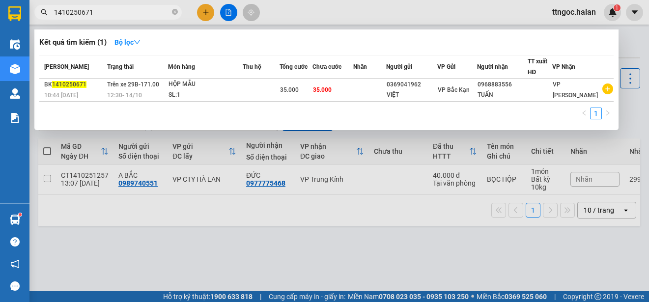
drag, startPoint x: 92, startPoint y: 13, endPoint x: 82, endPoint y: 10, distance: 11.1
click at [81, 11] on input "1410250671" at bounding box center [112, 12] width 116 height 11
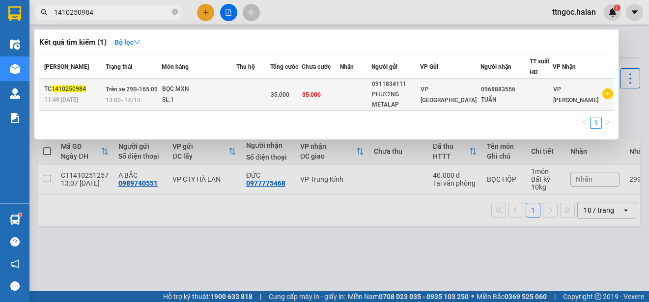
type input "1410250984"
click at [60, 96] on span "11:48 [DATE]" at bounding box center [61, 99] width 34 height 7
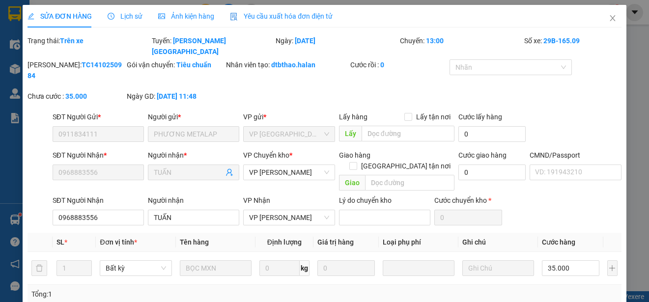
type input "0911834111"
type input "PHƯƠNG METALAP"
type input "0968883556"
type input "TUẤN"
type input "0"
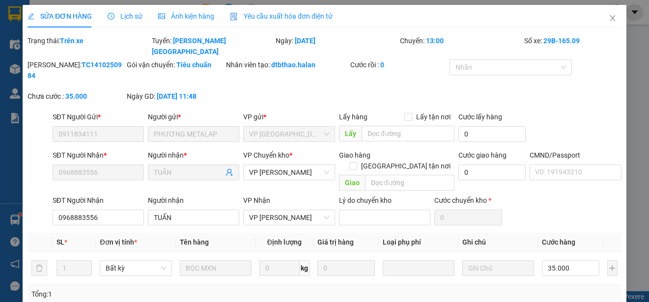
type input "35.000"
click at [290, 18] on span "Yêu cầu xuất hóa đơn điện tử" at bounding box center [281, 16] width 103 height 8
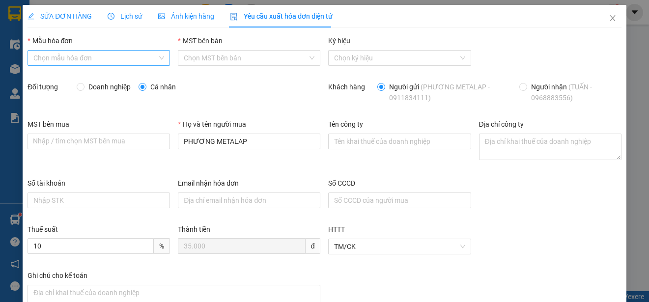
click at [141, 58] on input "Mẫu hóa đơn" at bounding box center [95, 58] width 124 height 15
click at [80, 82] on div "1C25MPN" at bounding box center [97, 77] width 129 height 11
type input "8"
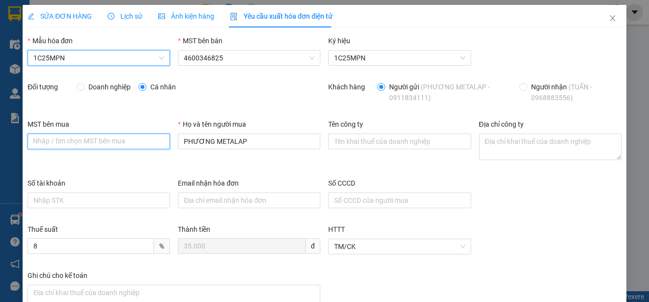
click at [52, 141] on input "MST bên mua" at bounding box center [99, 142] width 143 height 16
paste input "2300898187"
type input "2300898187"
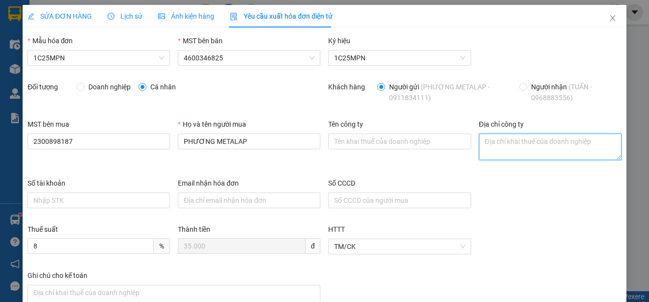
click at [491, 146] on textarea "Địa chỉ công ty" at bounding box center [550, 147] width 143 height 27
paste textarea "Số nhà [STREET_ADDRESS]"
type textarea "Số nhà [STREET_ADDRESS]"
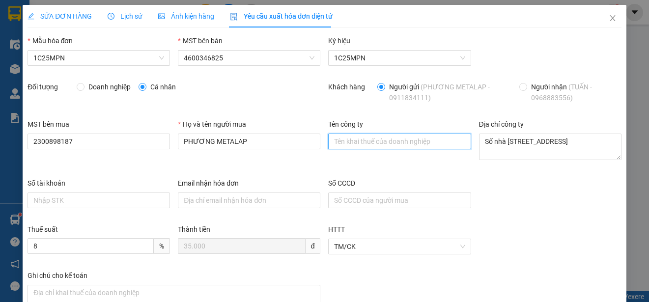
click at [346, 146] on input "Tên công ty" at bounding box center [399, 142] width 143 height 16
paste input "CÔNG TY TNHH THƯƠNG MẠI DỊCH VỤ Y TẾ BẠCH MAI"
type input "CÔNG TY TNHH THƯƠNG MẠI DỊCH VỤ Y TẾ BẠCH MAI"
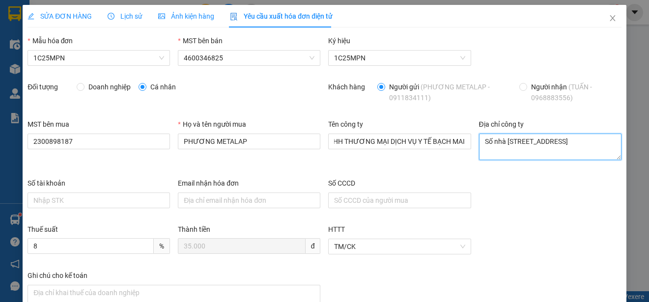
click at [565, 146] on textarea "Số nhà [STREET_ADDRESS]" at bounding box center [550, 147] width 143 height 27
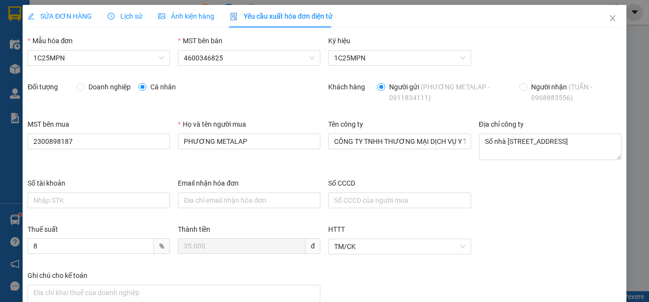
click at [494, 186] on div "Số tài khoản Email nhận hóa đơn Số CCCD" at bounding box center [325, 201] width 602 height 46
click at [498, 150] on textarea "Số nhà [STREET_ADDRESS]" at bounding box center [550, 147] width 143 height 27
click at [496, 146] on textarea "Số nhà [STREET_ADDRESS]" at bounding box center [550, 147] width 143 height 27
type textarea "Số nhà [STREET_ADDRESS]."
click at [515, 209] on div "Số tài khoản Email nhận hóa đơn Số CCCD" at bounding box center [325, 201] width 602 height 46
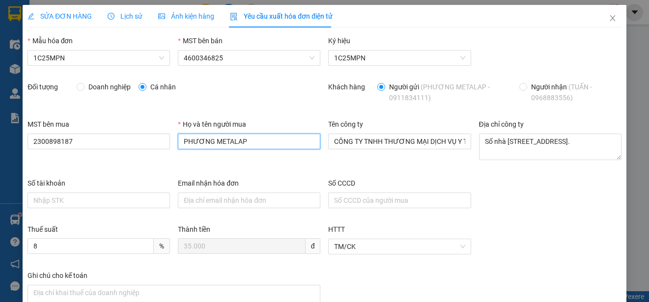
click at [228, 147] on input "PHƯƠNG METALAP" at bounding box center [249, 142] width 143 height 16
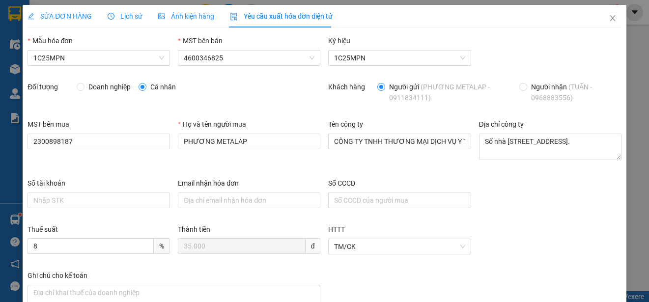
click at [61, 15] on span "SỬA ĐƠN HÀNG" at bounding box center [60, 16] width 64 height 8
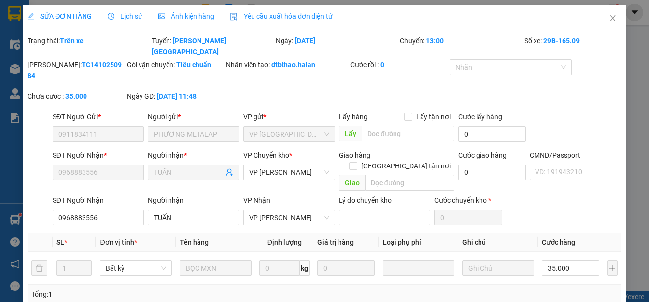
click at [310, 16] on span "Yêu cầu xuất hóa đơn điện tử" at bounding box center [281, 16] width 103 height 8
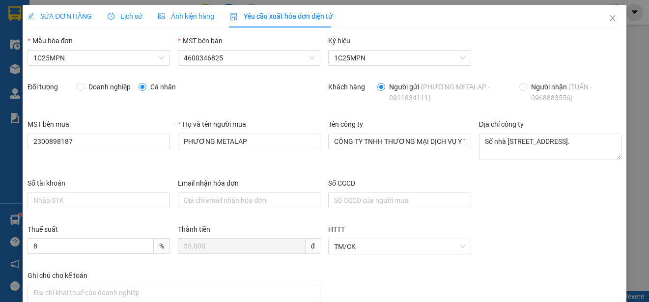
click at [93, 83] on span "Doanh nghiệp" at bounding box center [110, 87] width 50 height 11
click at [84, 83] on input "Doanh nghiệp" at bounding box center [80, 86] width 7 height 7
radio input "true"
radio input "false"
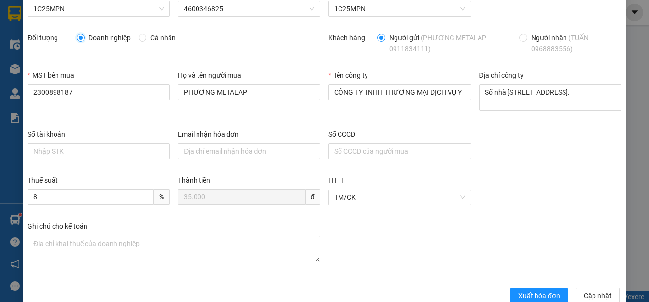
scroll to position [70, 0]
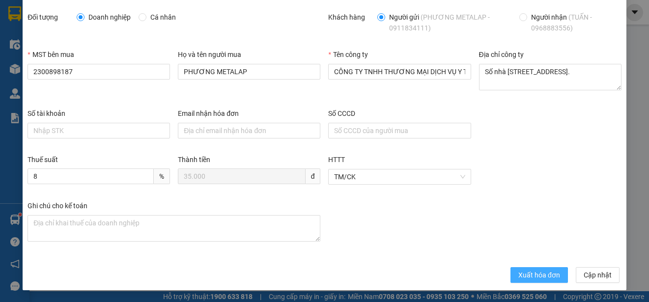
click at [529, 277] on span "Xuất hóa đơn" at bounding box center [540, 275] width 42 height 11
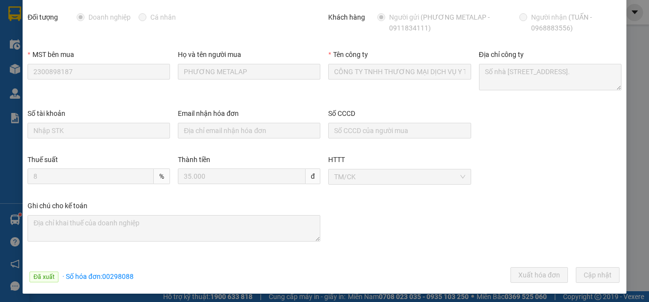
scroll to position [0, 0]
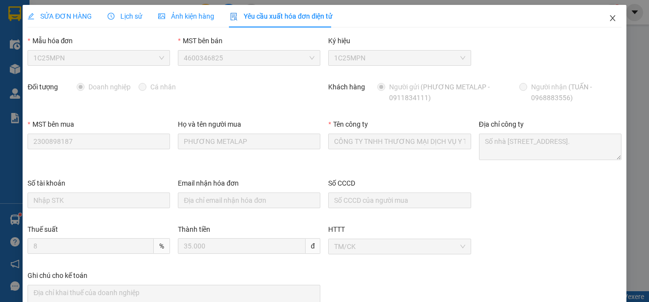
click at [609, 17] on icon "close" at bounding box center [613, 18] width 8 height 8
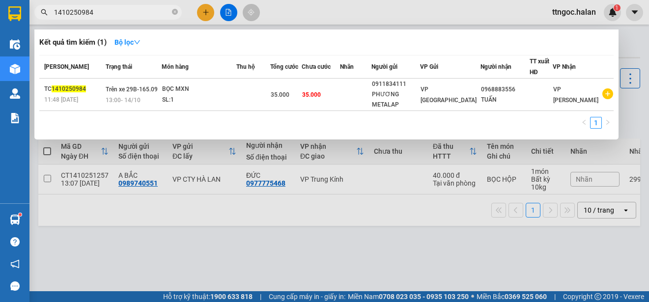
drag, startPoint x: 108, startPoint y: 13, endPoint x: 82, endPoint y: 11, distance: 26.2
click at [82, 11] on input "1410250984" at bounding box center [112, 12] width 116 height 11
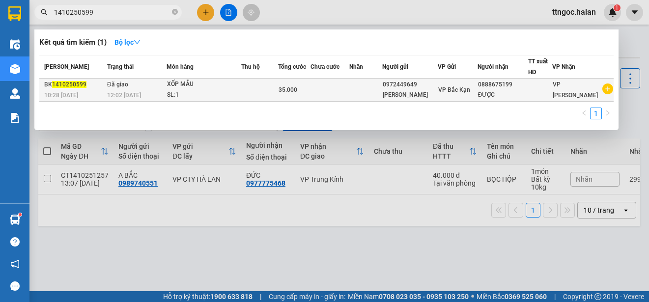
type input "1410250599"
click at [68, 97] on span "10:28 [DATE]" at bounding box center [61, 95] width 34 height 7
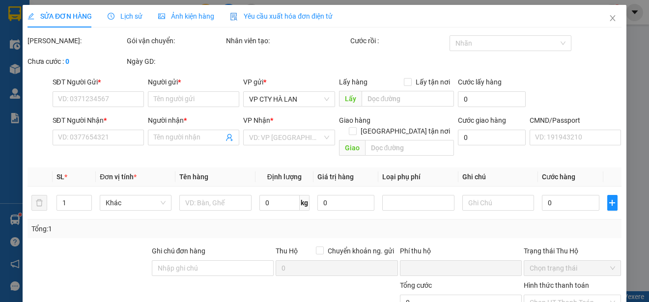
type input "0972449649"
type input "[PERSON_NAME]"
type input "0888675199"
type input "ĐƯỢC"
type input "0"
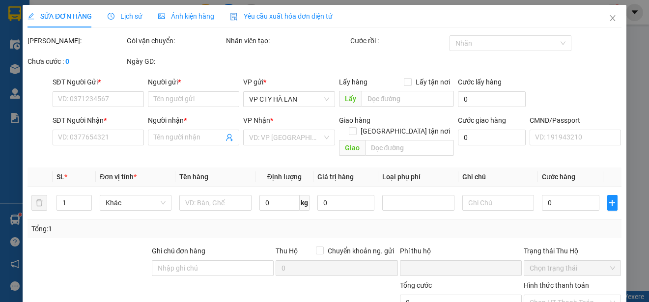
type input "35.000"
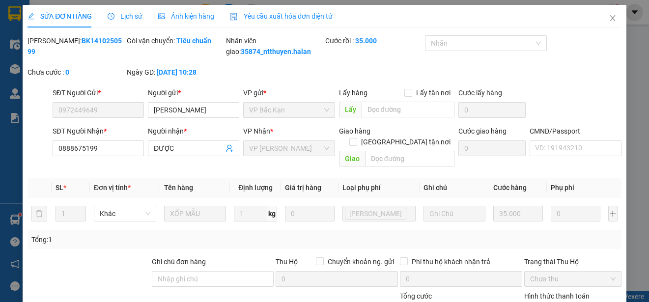
click at [295, 9] on div "Yêu cầu xuất hóa đơn điện tử" at bounding box center [281, 16] width 103 height 23
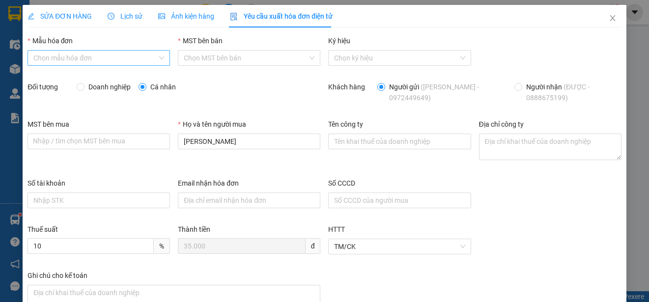
click at [143, 51] on input "Mẫu hóa đơn" at bounding box center [95, 58] width 124 height 15
click at [60, 75] on div "1C25MPN" at bounding box center [97, 77] width 129 height 11
type input "8"
click at [89, 87] on span "Doanh nghiệp" at bounding box center [110, 87] width 50 height 11
click at [84, 87] on input "Doanh nghiệp" at bounding box center [80, 86] width 7 height 7
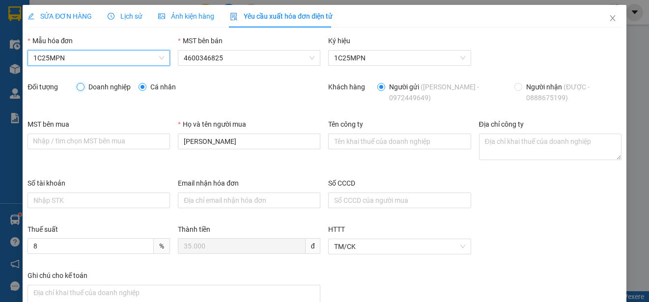
radio input "true"
radio input "false"
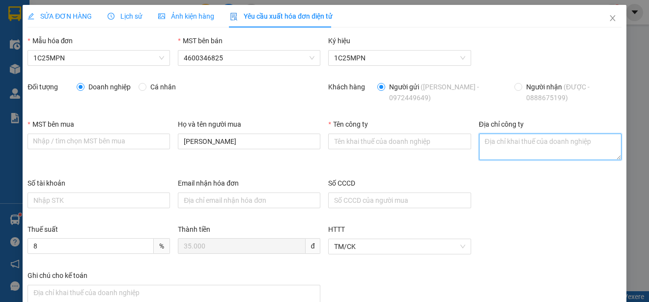
click at [489, 144] on textarea "Địa chỉ công ty" at bounding box center [550, 147] width 143 height 27
paste textarea "CÔNG TY TNHH MEDLATEC [GEOGRAPHIC_DATA]"
type textarea "CÔNG TY TNHH MEDLATEC [GEOGRAPHIC_DATA]"
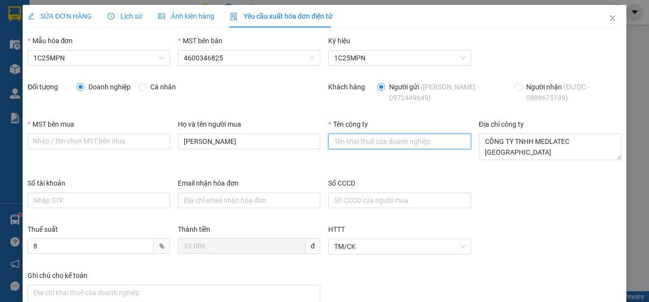
click at [374, 145] on input "Tên công ty" at bounding box center [399, 142] width 143 height 16
paste input "CÔNG TY TNHH MEDLATEC [GEOGRAPHIC_DATA]"
type input "CÔNG TY TNHH MEDLATEC [GEOGRAPHIC_DATA]"
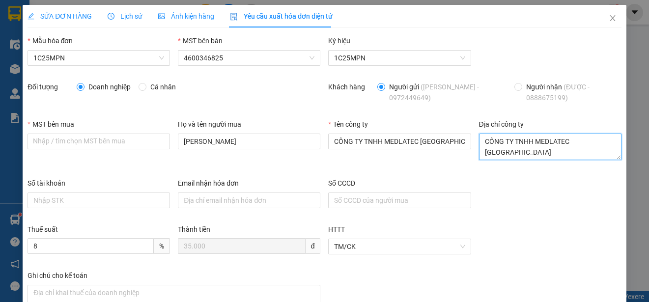
click at [499, 147] on textarea "CÔNG TY TNHH MEDLATEC [GEOGRAPHIC_DATA]" at bounding box center [550, 147] width 143 height 27
paste textarea "Số 42 - 44, [GEOGRAPHIC_DATA], [GEOGRAPHIC_DATA], [GEOGRAPHIC_DATA], [GEOGRAPHI…"
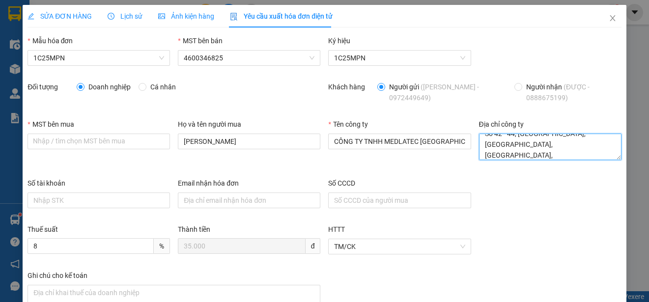
type textarea "Số 42 - 44, [GEOGRAPHIC_DATA], [GEOGRAPHIC_DATA], [GEOGRAPHIC_DATA], [GEOGRAPHI…"
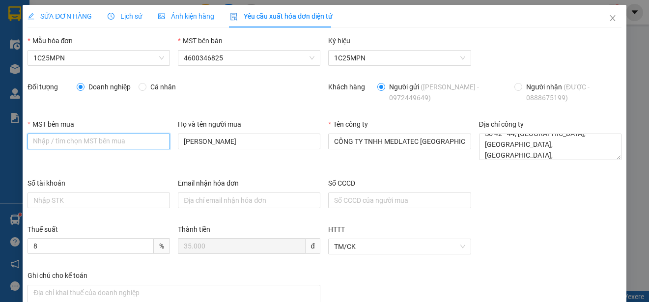
click at [67, 143] on input "MST bên mua" at bounding box center [99, 142] width 143 height 16
paste input "0101234974"
type input "0101234974"
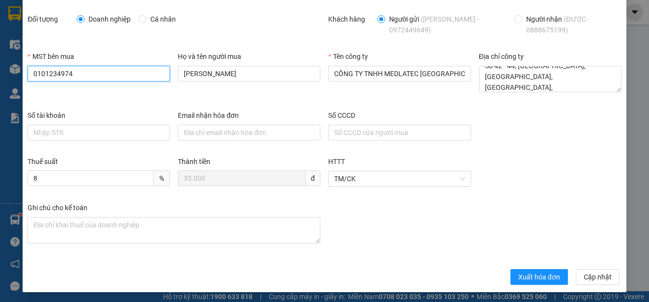
scroll to position [70, 0]
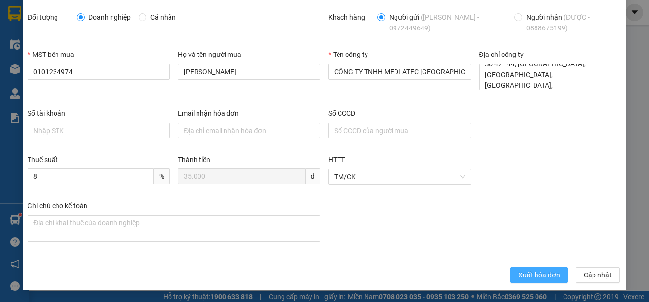
click at [522, 275] on span "Xuất hóa đơn" at bounding box center [540, 275] width 42 height 11
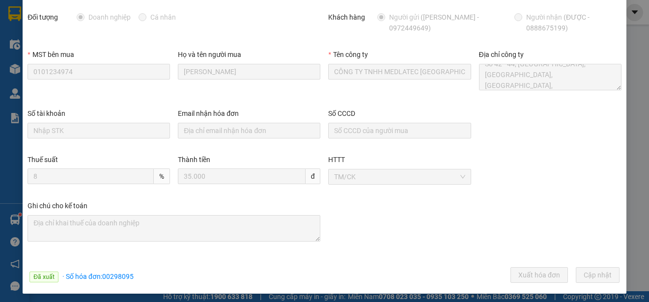
scroll to position [0, 0]
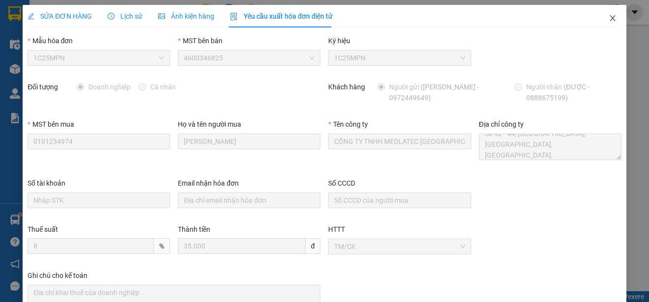
click at [610, 17] on icon "close" at bounding box center [612, 18] width 5 height 6
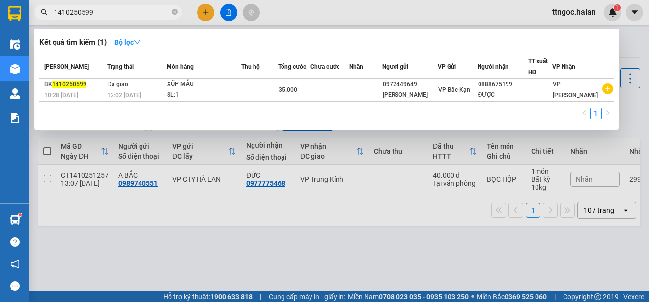
drag, startPoint x: 104, startPoint y: 14, endPoint x: 76, endPoint y: 12, distance: 28.1
click at [76, 12] on input "1410250599" at bounding box center [112, 12] width 116 height 11
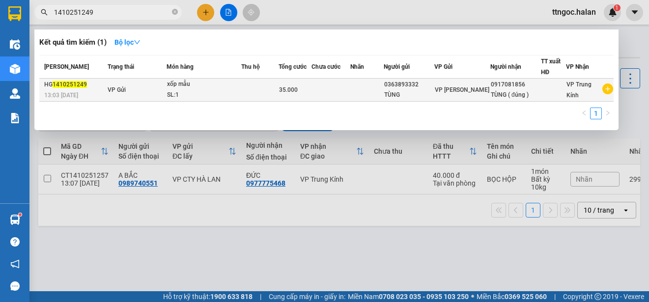
type input "1410251249"
click at [74, 92] on span "13:03 [DATE]" at bounding box center [61, 95] width 34 height 7
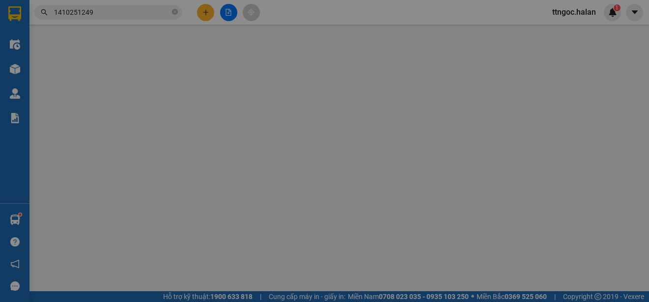
type input "0363893332"
type input "TÙNG"
type input "0917081856"
type input "TÙNG ( đúng )"
type input "0"
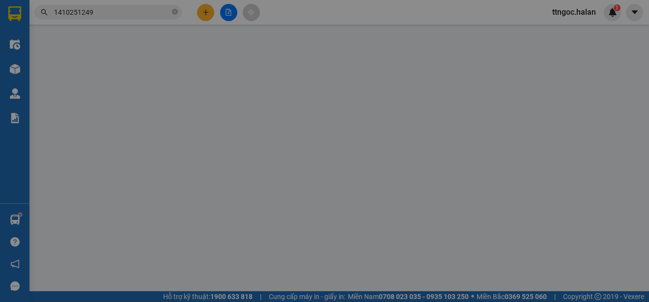
type input "35.000"
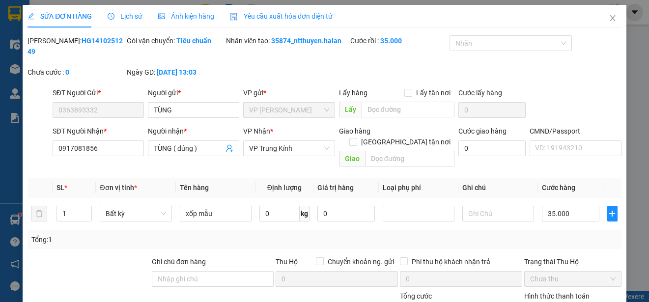
click at [309, 14] on span "Yêu cầu xuất hóa đơn điện tử" at bounding box center [281, 16] width 103 height 8
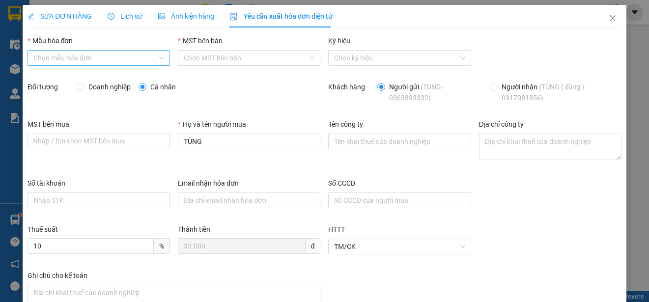
click at [141, 53] on input "Mẫu hóa đơn" at bounding box center [95, 58] width 124 height 15
click at [54, 79] on div "1C25MPN" at bounding box center [97, 77] width 129 height 11
type input "8"
click at [77, 87] on input "Doanh nghiệp" at bounding box center [80, 86] width 7 height 7
radio input "true"
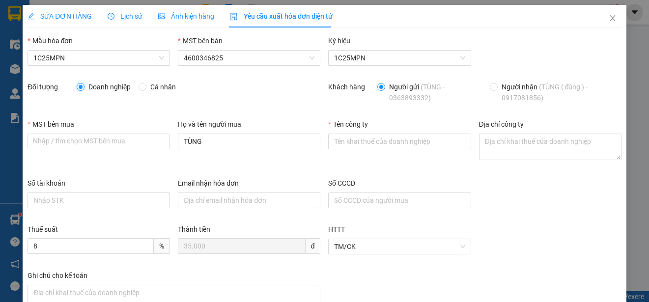
radio input "false"
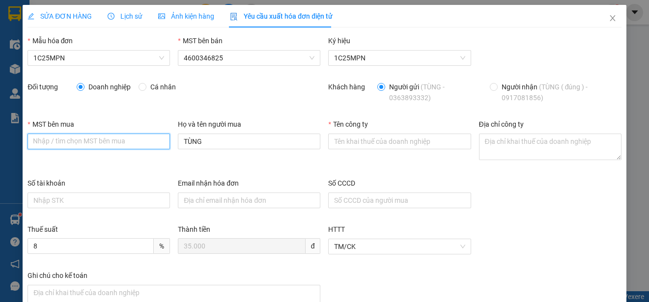
click at [60, 139] on input "MST bên mua" at bounding box center [99, 142] width 143 height 16
paste input "0101234974"
type input "0101234974"
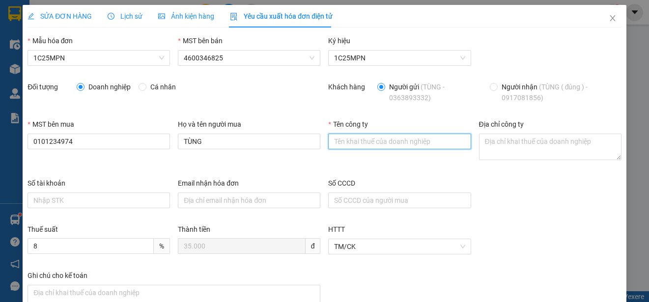
click at [358, 143] on input "Tên công ty" at bounding box center [399, 142] width 143 height 16
paste input "CÔNG TY TNHH MEDLATEC [GEOGRAPHIC_DATA]"
type input "CÔNG TY TNHH MEDLATEC [GEOGRAPHIC_DATA]"
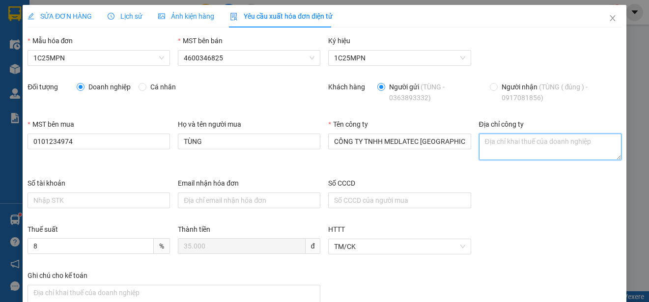
click at [495, 142] on textarea "Địa chỉ công ty" at bounding box center [550, 147] width 143 height 27
paste textarea "Số 42 - 44, [GEOGRAPHIC_DATA], [GEOGRAPHIC_DATA], [GEOGRAPHIC_DATA], [GEOGRAPHI…"
type textarea "Số 42 - 44, [GEOGRAPHIC_DATA], [GEOGRAPHIC_DATA], [GEOGRAPHIC_DATA], [GEOGRAPHI…"
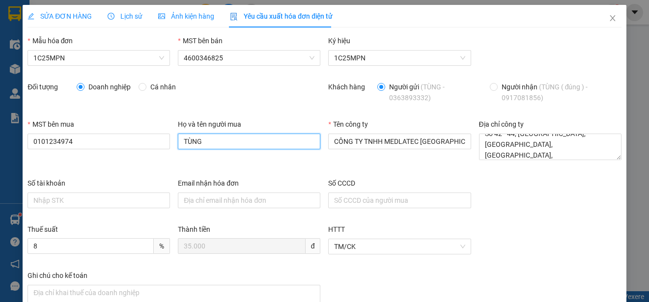
click at [214, 146] on input "TÙNG" at bounding box center [249, 142] width 143 height 16
type input "n"
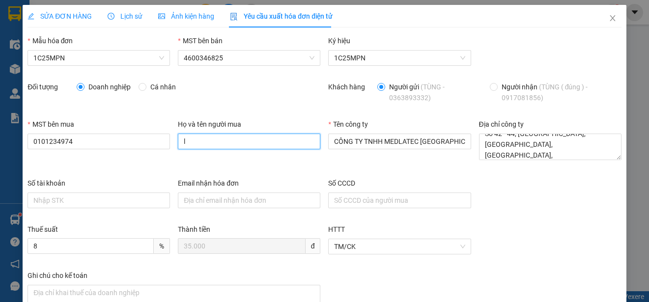
type input "[PERSON_NAME]"
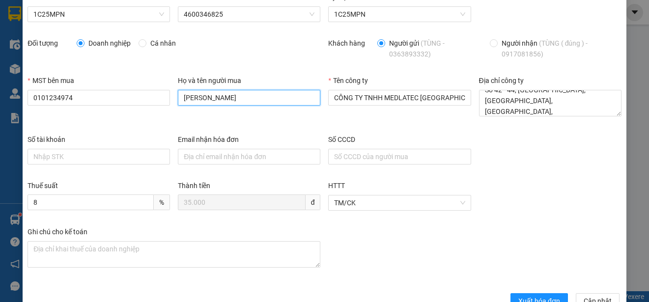
scroll to position [70, 0]
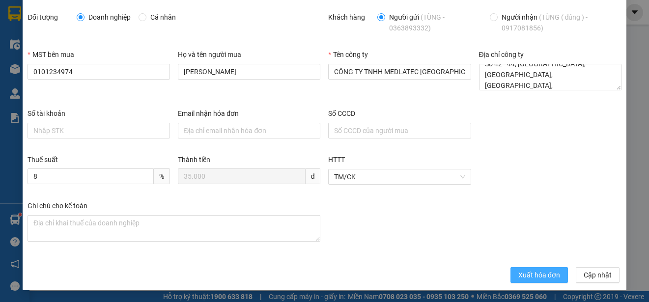
click at [519, 272] on span "Xuất hóa đơn" at bounding box center [540, 275] width 42 height 11
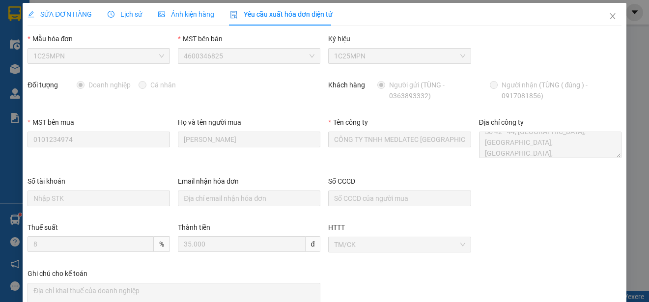
scroll to position [0, 0]
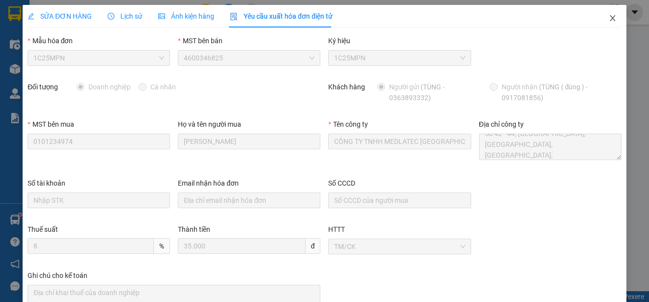
drag, startPoint x: 605, startPoint y: 19, endPoint x: 149, endPoint y: 14, distance: 455.7
click at [610, 20] on icon "close" at bounding box center [612, 18] width 5 height 6
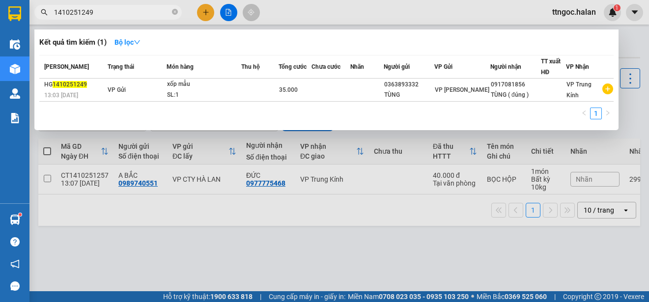
drag, startPoint x: 91, startPoint y: 9, endPoint x: 84, endPoint y: 10, distance: 8.0
click at [84, 10] on input "1410251249" at bounding box center [112, 12] width 116 height 11
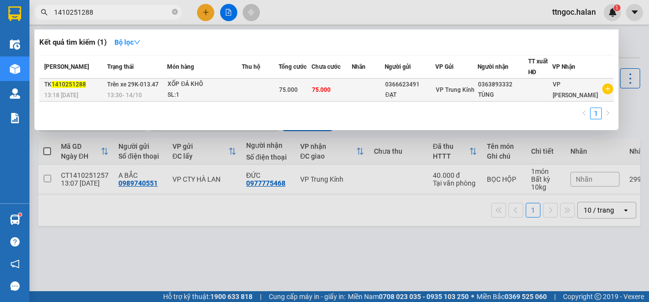
type input "1410251288"
click at [67, 87] on span "1410251288" at bounding box center [69, 84] width 34 height 7
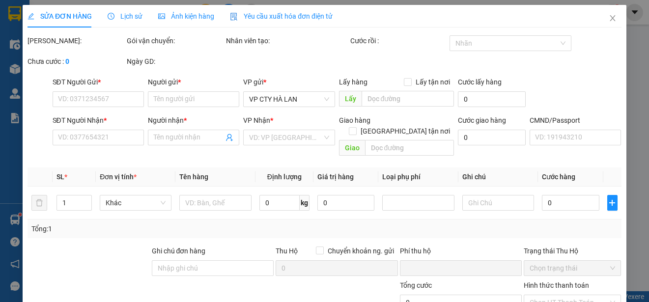
type input "0366623491"
type input "ĐẠT"
type input "0363893332"
type input "TÙNG"
type input "0"
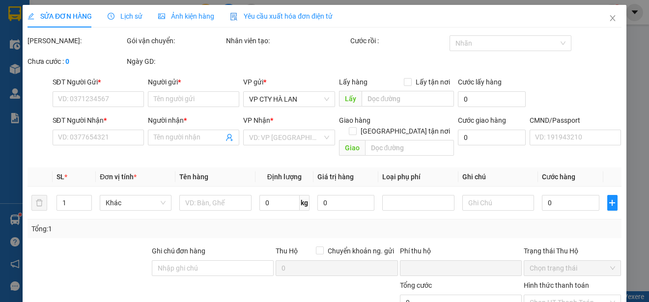
type input "75.000"
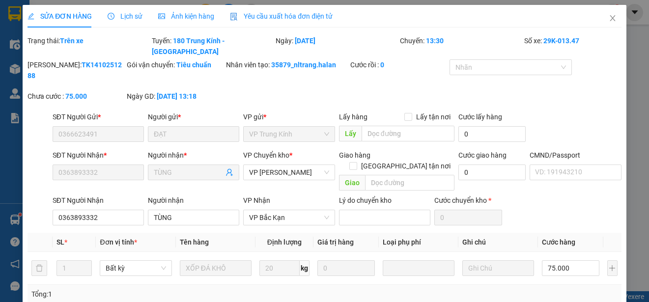
click at [288, 18] on span "Yêu cầu xuất hóa đơn điện tử" at bounding box center [281, 16] width 103 height 8
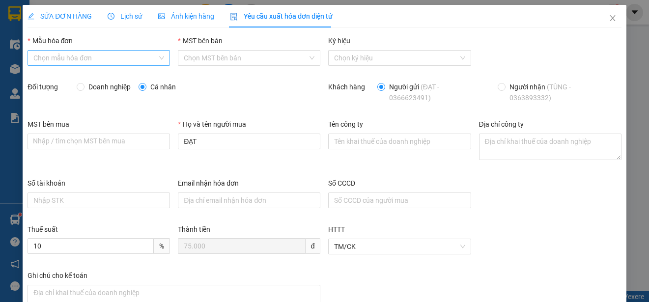
click at [146, 62] on input "Mẫu hóa đơn" at bounding box center [95, 58] width 124 height 15
click at [64, 78] on div "1C25MPN" at bounding box center [97, 77] width 129 height 11
type input "8"
click at [89, 86] on span "Doanh nghiệp" at bounding box center [110, 87] width 50 height 11
click at [84, 86] on input "Doanh nghiệp" at bounding box center [80, 86] width 7 height 7
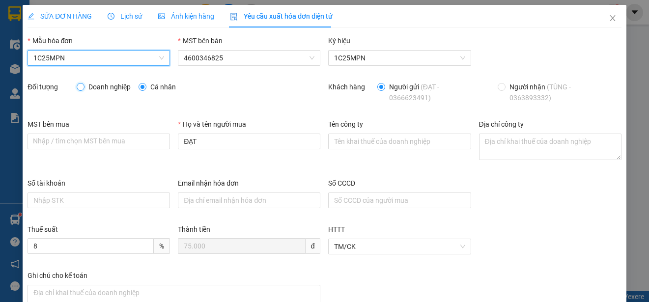
radio input "true"
radio input "false"
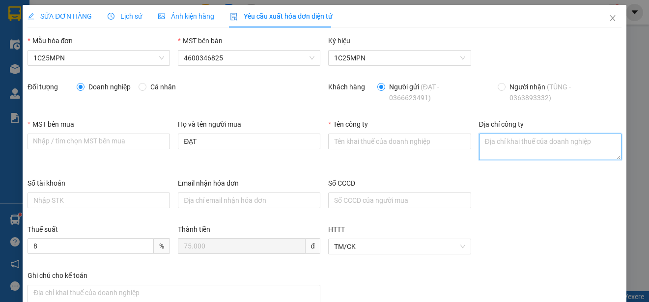
click at [504, 144] on textarea "Địa chỉ công ty" at bounding box center [550, 147] width 143 height 27
paste textarea "Số 42 - 44, [GEOGRAPHIC_DATA], [GEOGRAPHIC_DATA], [GEOGRAPHIC_DATA], [GEOGRAPHI…"
type textarea "Số 42 - 44, [GEOGRAPHIC_DATA], [GEOGRAPHIC_DATA], [GEOGRAPHIC_DATA], [GEOGRAPHI…"
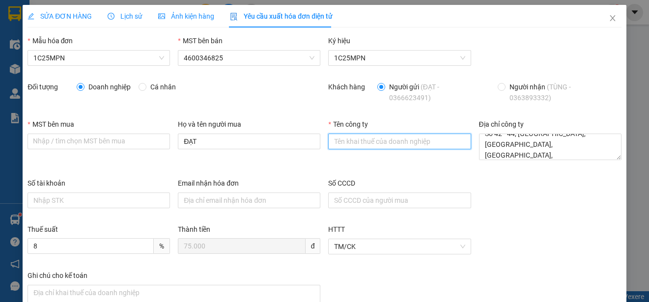
click at [339, 141] on input "Tên công ty" at bounding box center [399, 142] width 143 height 16
paste input "0101234974"
type input "0101234974"
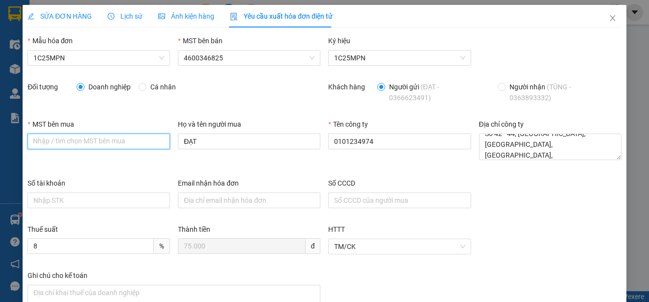
click at [41, 141] on input "MST bên mua" at bounding box center [99, 142] width 143 height 16
paste input "0101234974"
type input "0101234974"
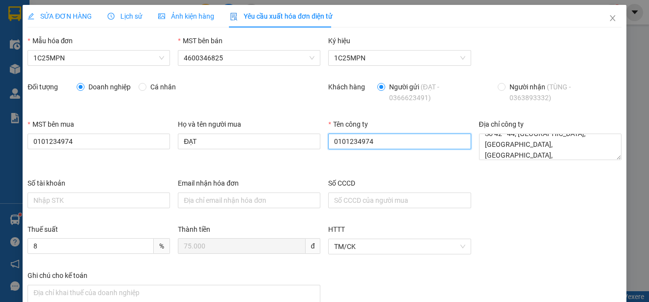
click at [346, 145] on input "0101234974" at bounding box center [399, 142] width 143 height 16
paste input "Số 42 - 44, [GEOGRAPHIC_DATA], [GEOGRAPHIC_DATA], [GEOGRAPHIC_DATA], [GEOGRAPHI…"
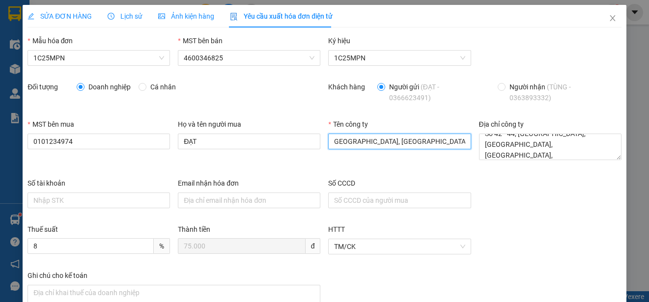
type input "Số 42 - 44, [GEOGRAPHIC_DATA], [GEOGRAPHIC_DATA], [GEOGRAPHIC_DATA], [GEOGRAPHI…"
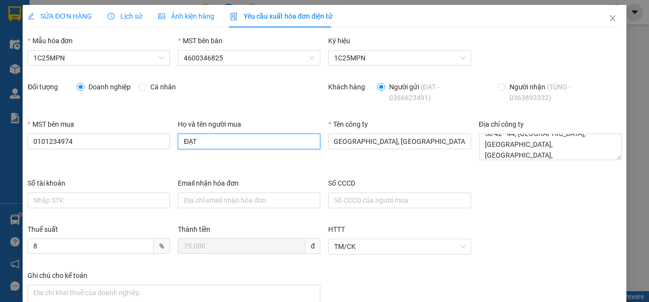
click at [211, 140] on input "ĐẠT" at bounding box center [249, 142] width 143 height 16
click at [210, 140] on input "ĐẠT" at bounding box center [249, 142] width 143 height 16
type input "N"
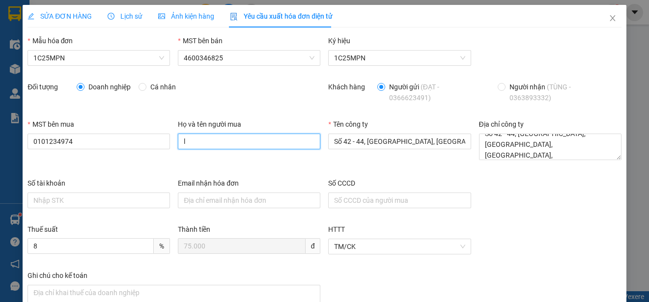
type input "[PERSON_NAME]"
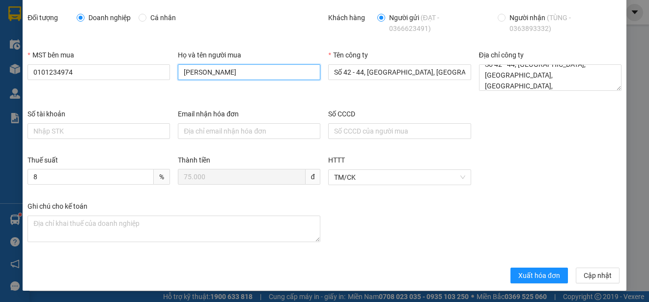
scroll to position [70, 0]
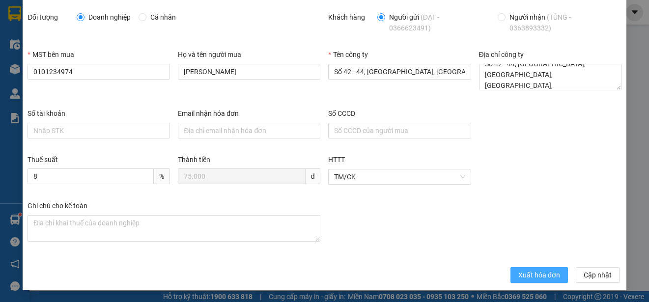
click at [525, 274] on span "Xuất hóa đơn" at bounding box center [540, 275] width 42 height 11
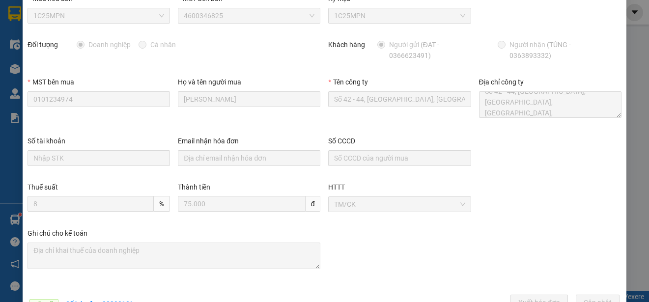
scroll to position [0, 0]
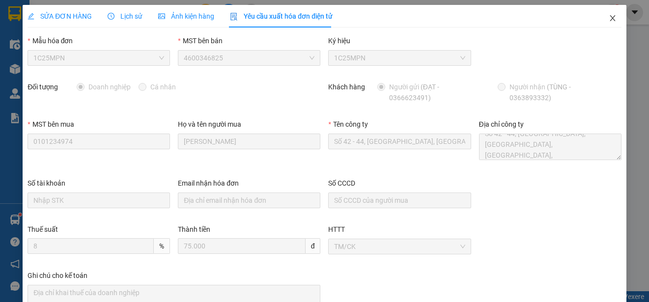
click at [609, 15] on icon "close" at bounding box center [613, 18] width 8 height 8
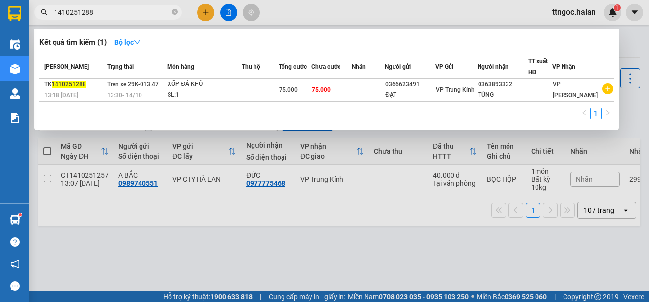
click at [99, 12] on input "1410251288" at bounding box center [112, 12] width 116 height 11
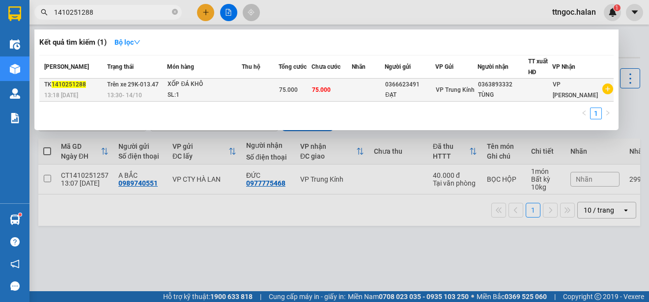
click at [70, 92] on span "13:18 [DATE]" at bounding box center [61, 95] width 34 height 7
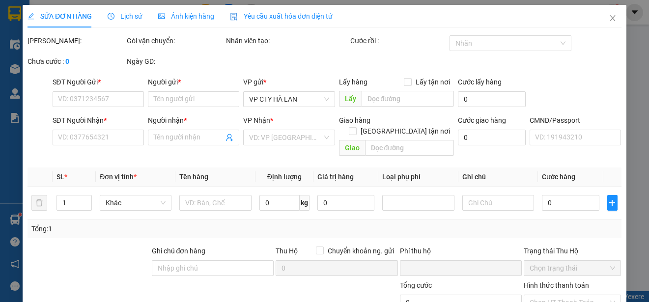
type input "0366623491"
type input "ĐẠT"
type input "0363893332"
type input "TÙNG"
type input "0"
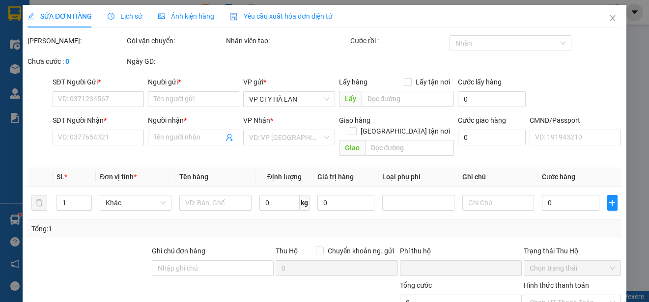
type input "75.000"
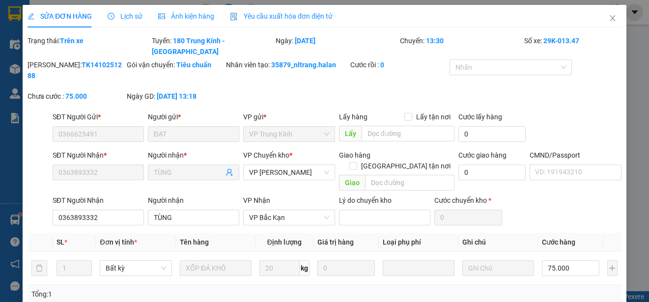
click at [283, 20] on span "Yêu cầu xuất hóa đơn điện tử" at bounding box center [281, 16] width 103 height 8
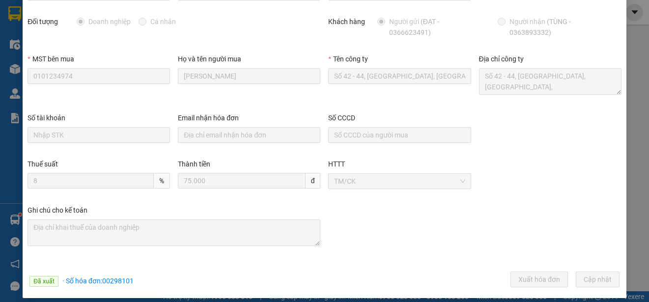
scroll to position [73, 0]
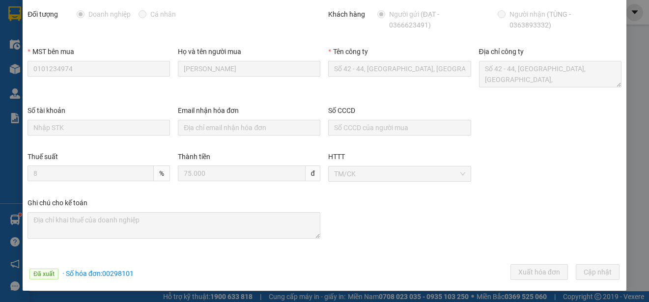
click at [134, 274] on div "Đã xuất · Số hóa đơn: 00298101 Xuất hóa đơn [GEOGRAPHIC_DATA] [GEOGRAPHIC_DATA]" at bounding box center [325, 273] width 598 height 19
drag, startPoint x: 133, startPoint y: 274, endPoint x: 103, endPoint y: 274, distance: 30.0
click at [103, 274] on div "Đã xuất · Số hóa đơn: 00298101 Xuất hóa đơn [GEOGRAPHIC_DATA] [GEOGRAPHIC_DATA]" at bounding box center [325, 273] width 598 height 19
copy span "00298101"
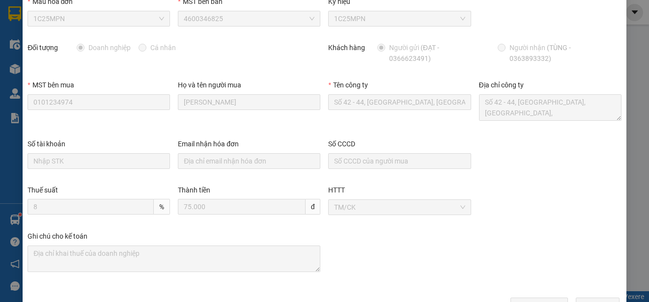
scroll to position [0, 0]
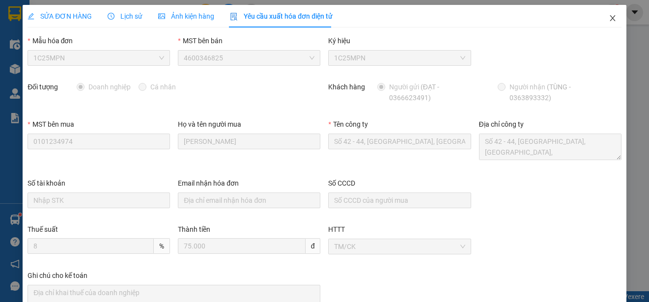
click at [605, 13] on span "Close" at bounding box center [613, 19] width 28 height 28
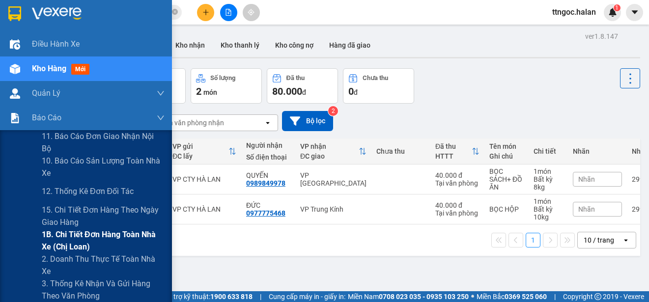
click at [56, 237] on span "1B. Chi tiết đơn hàng toàn nhà xe (chị loan)" at bounding box center [103, 241] width 123 height 25
